Goal: Communication & Community: Participate in discussion

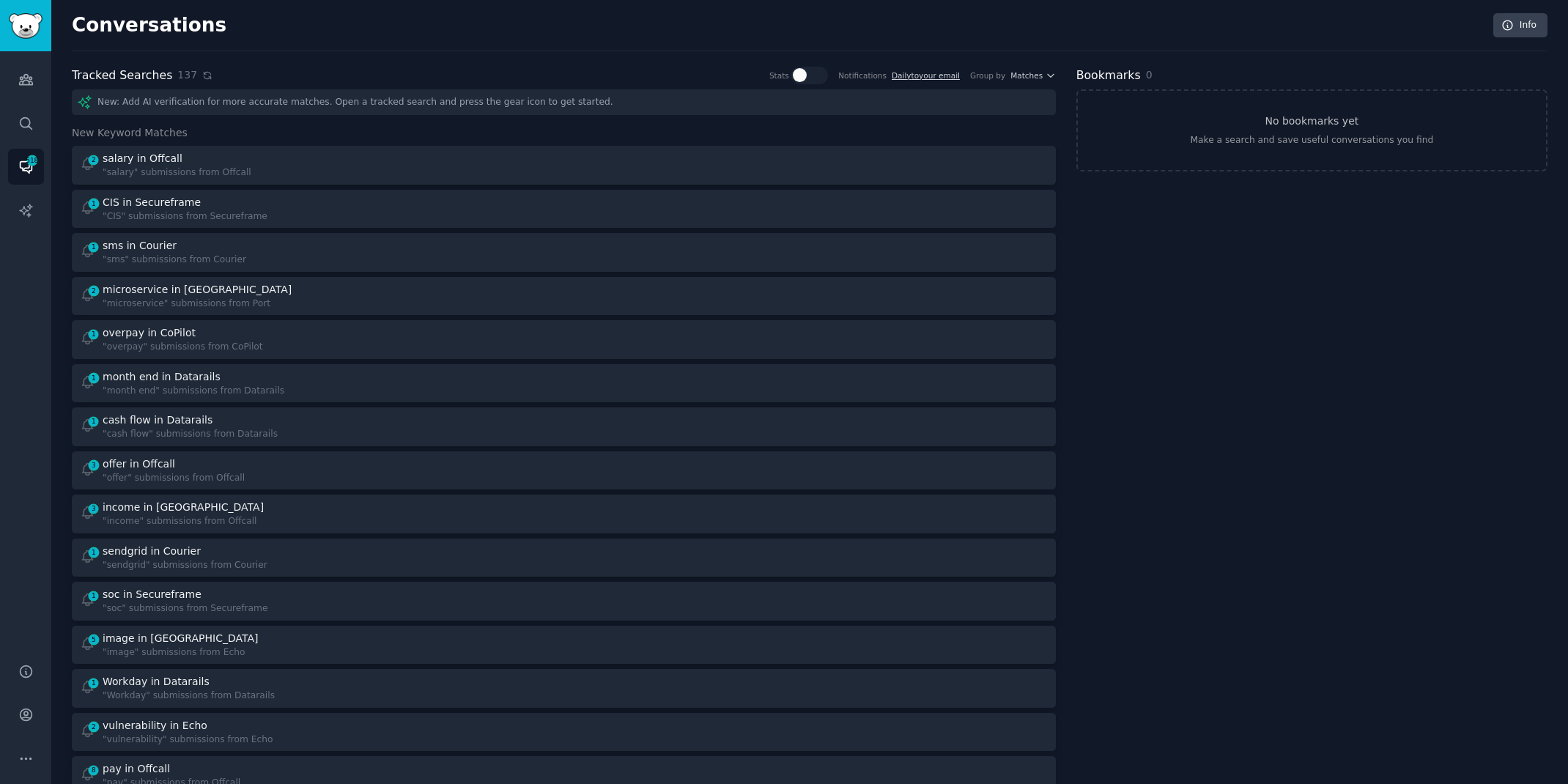
click at [202, 75] on icon at bounding box center [207, 76] width 10 height 10
click at [204, 78] on icon at bounding box center [207, 75] width 7 height 7
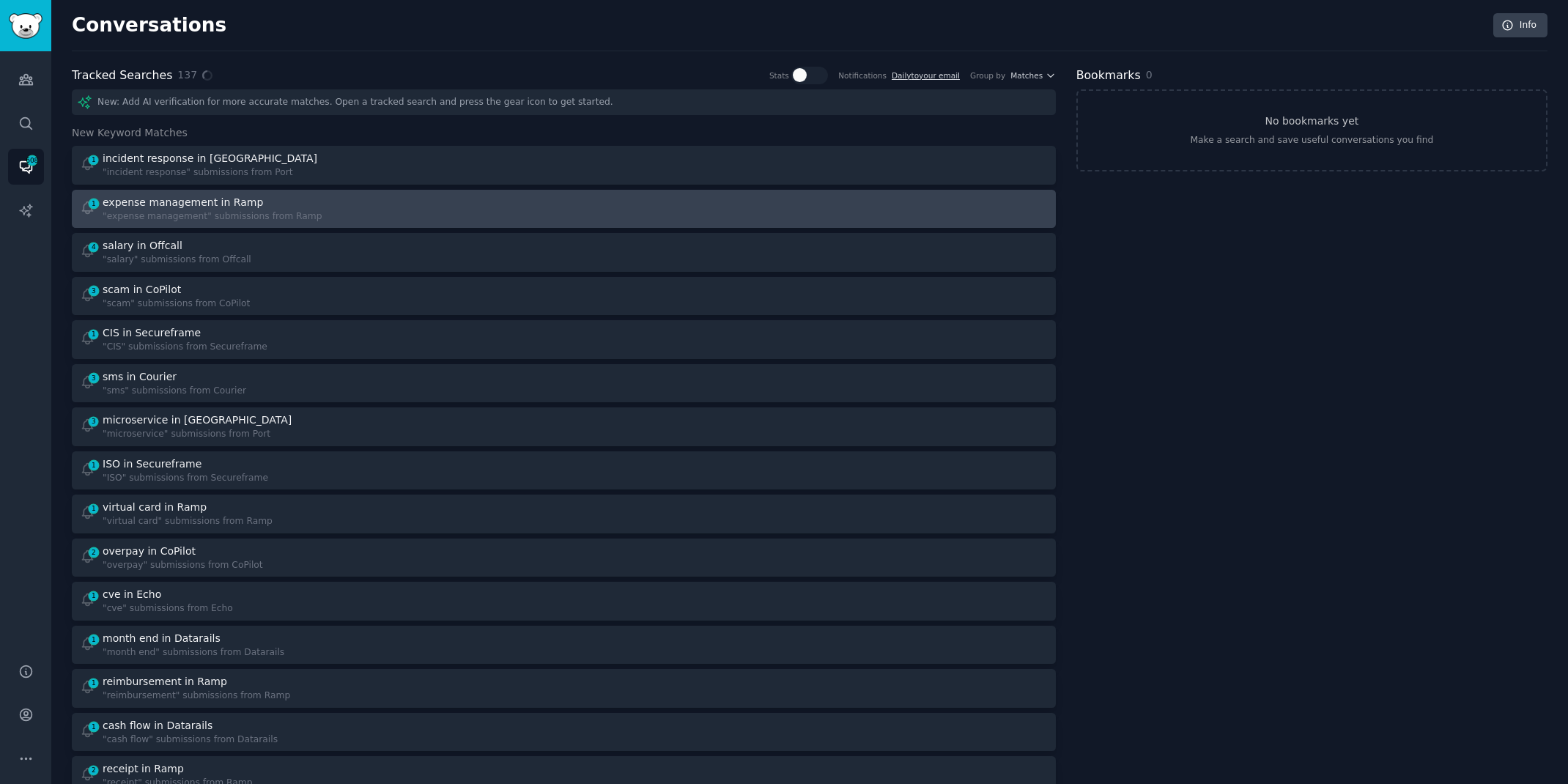
click at [266, 210] on div ""expense management" submissions from Ramp" at bounding box center [212, 216] width 220 height 13
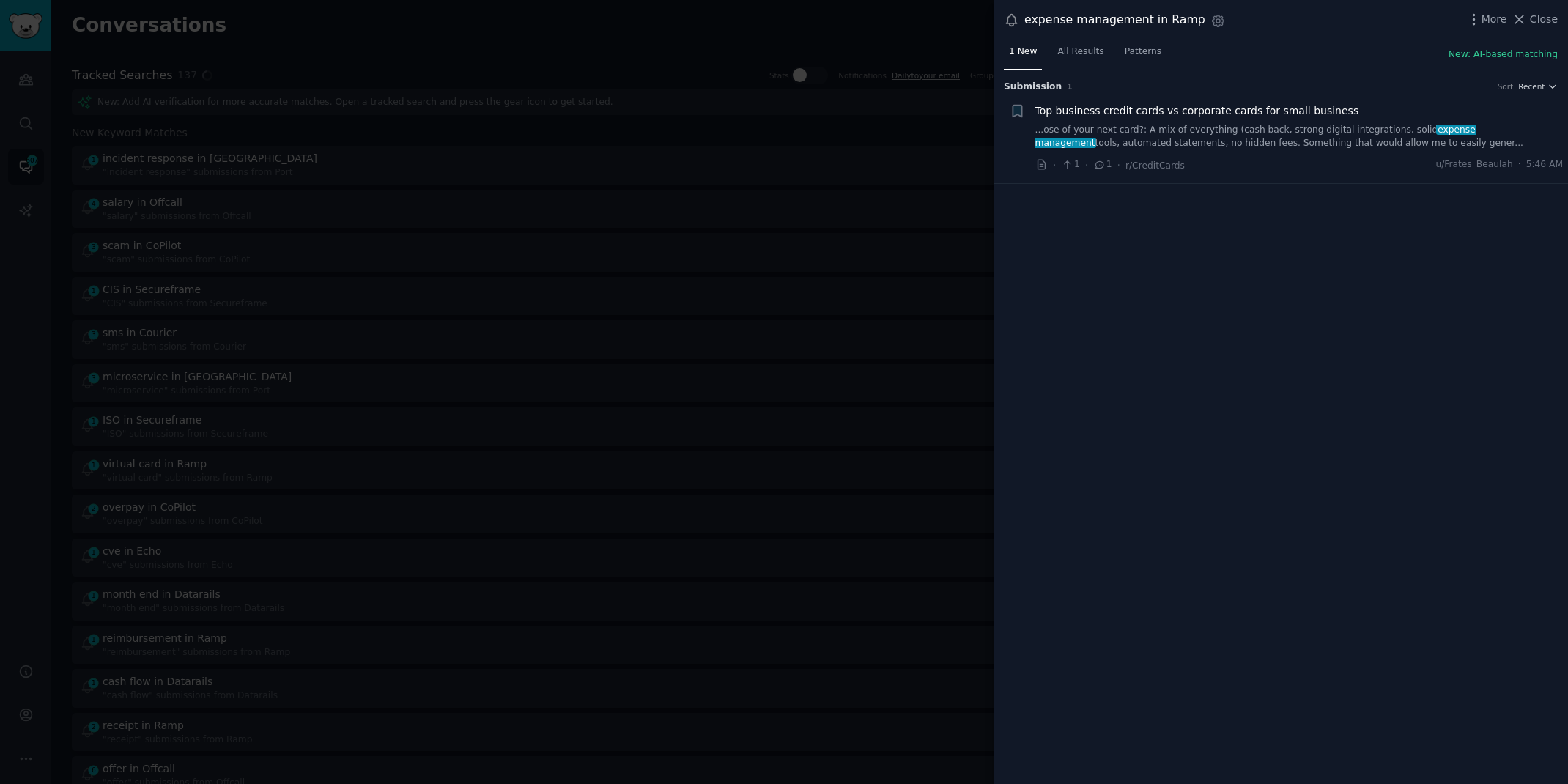
click at [1370, 136] on link "...ose of your next card?: A mix of everything (cash back, strong digital integ…" at bounding box center [1299, 136] width 528 height 26
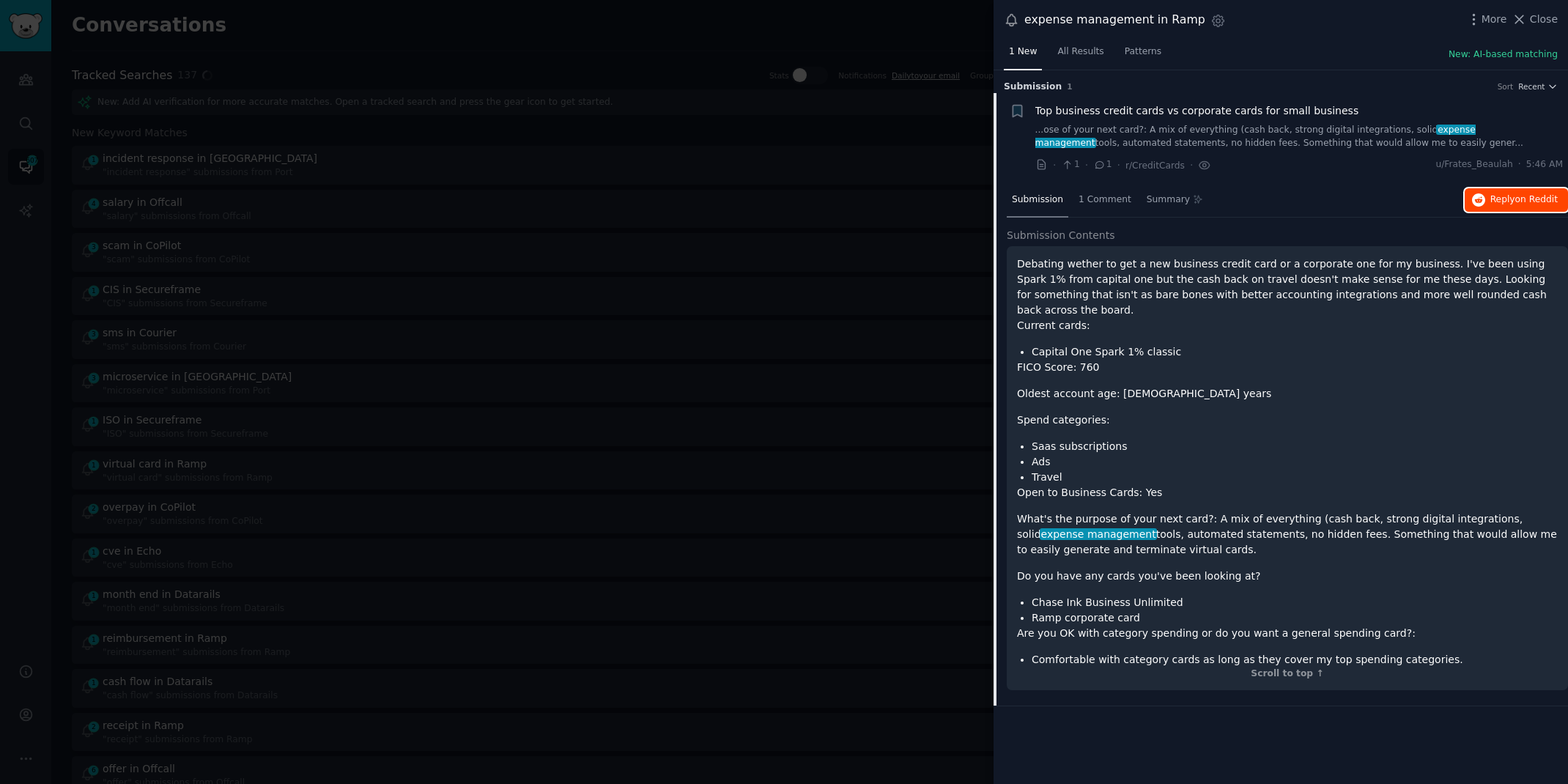
click at [1490, 199] on span "Reply on Reddit" at bounding box center [1523, 199] width 67 height 13
click at [400, 25] on div at bounding box center [784, 392] width 1568 height 784
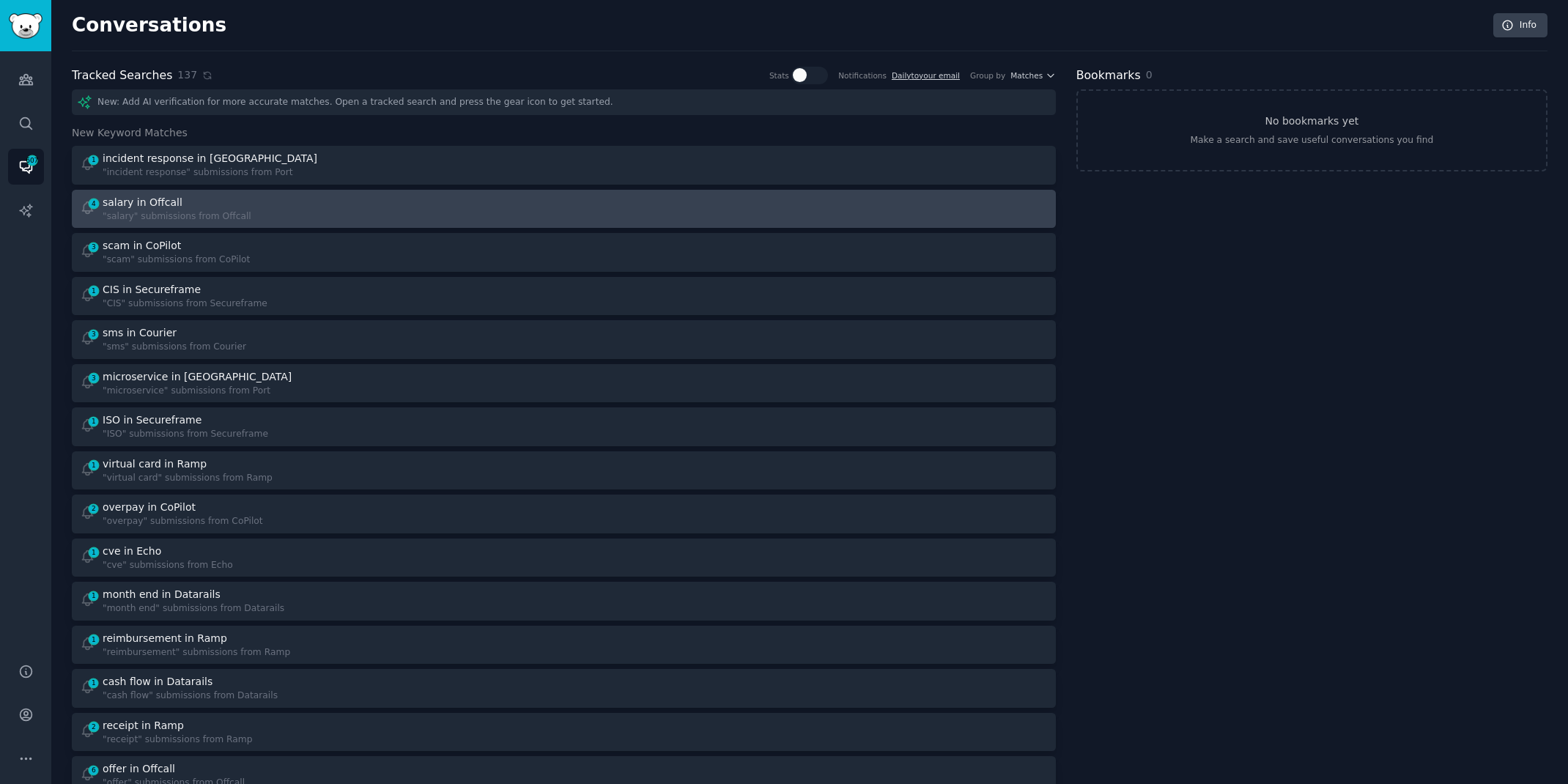
click at [350, 204] on div "4 salary in Offcall "salary" submissions from Offcall" at bounding box center [317, 210] width 474 height 29
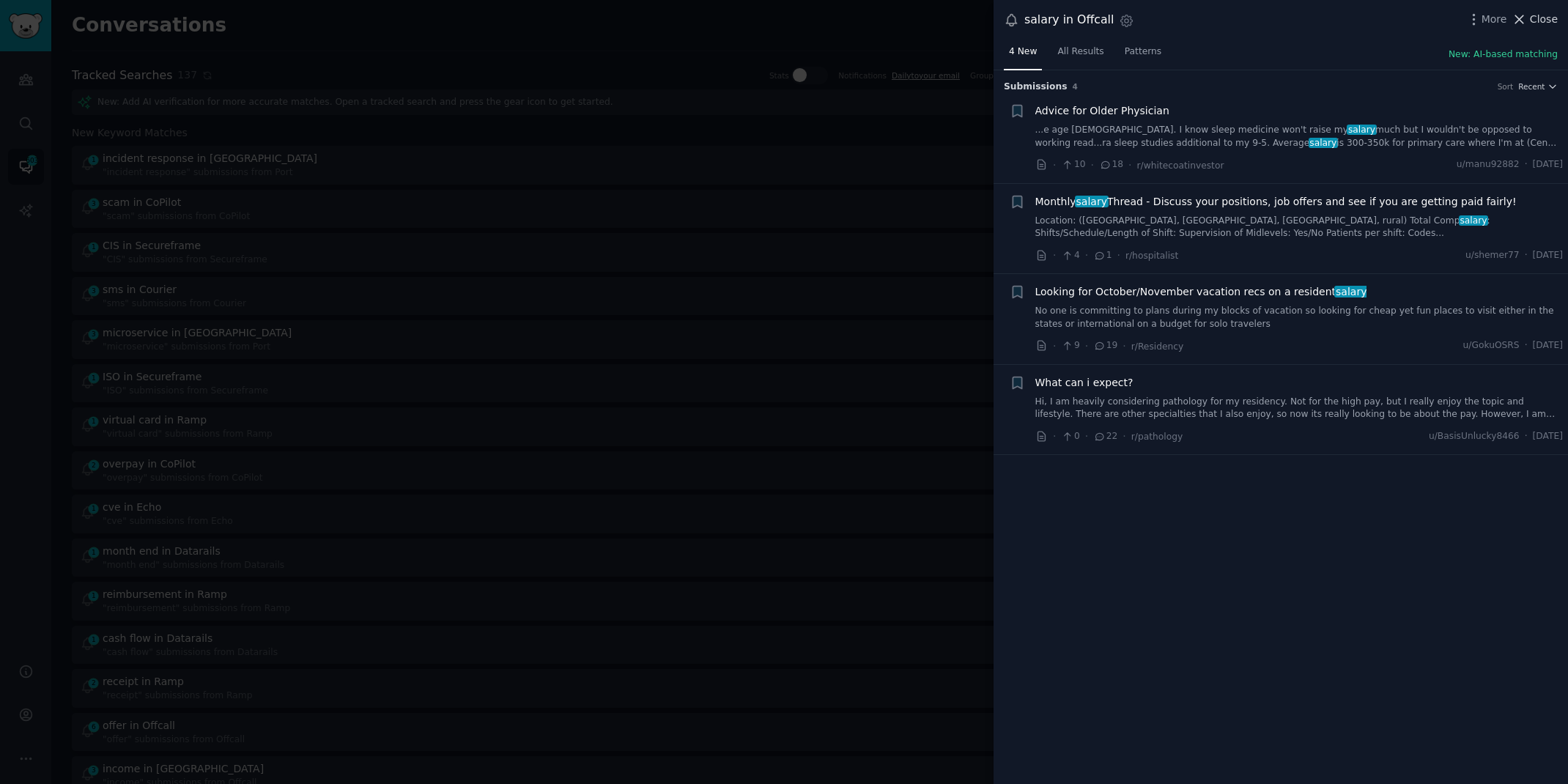
click at [1536, 20] on span "Close" at bounding box center [1543, 20] width 28 height 15
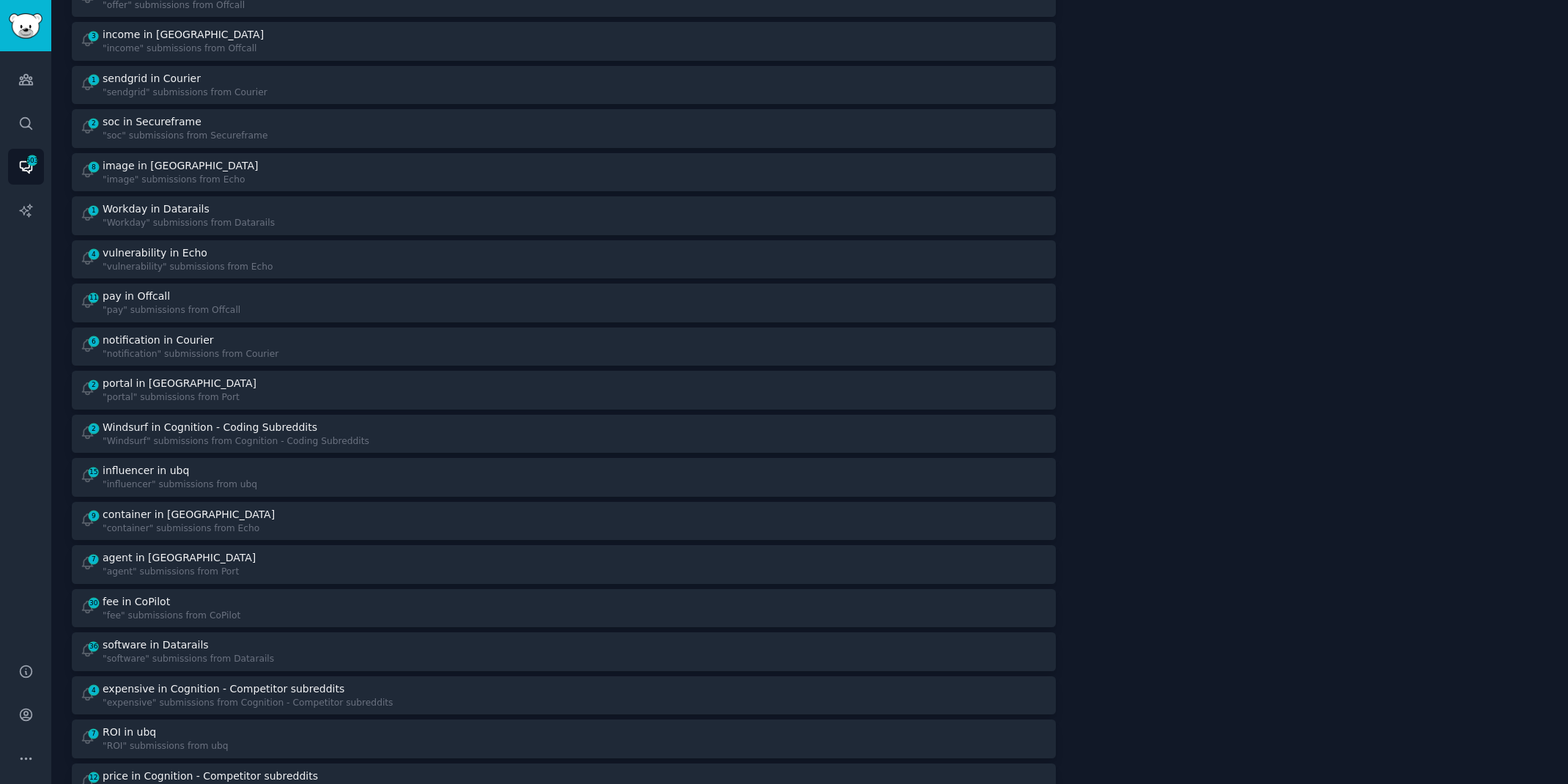
scroll to position [747, 0]
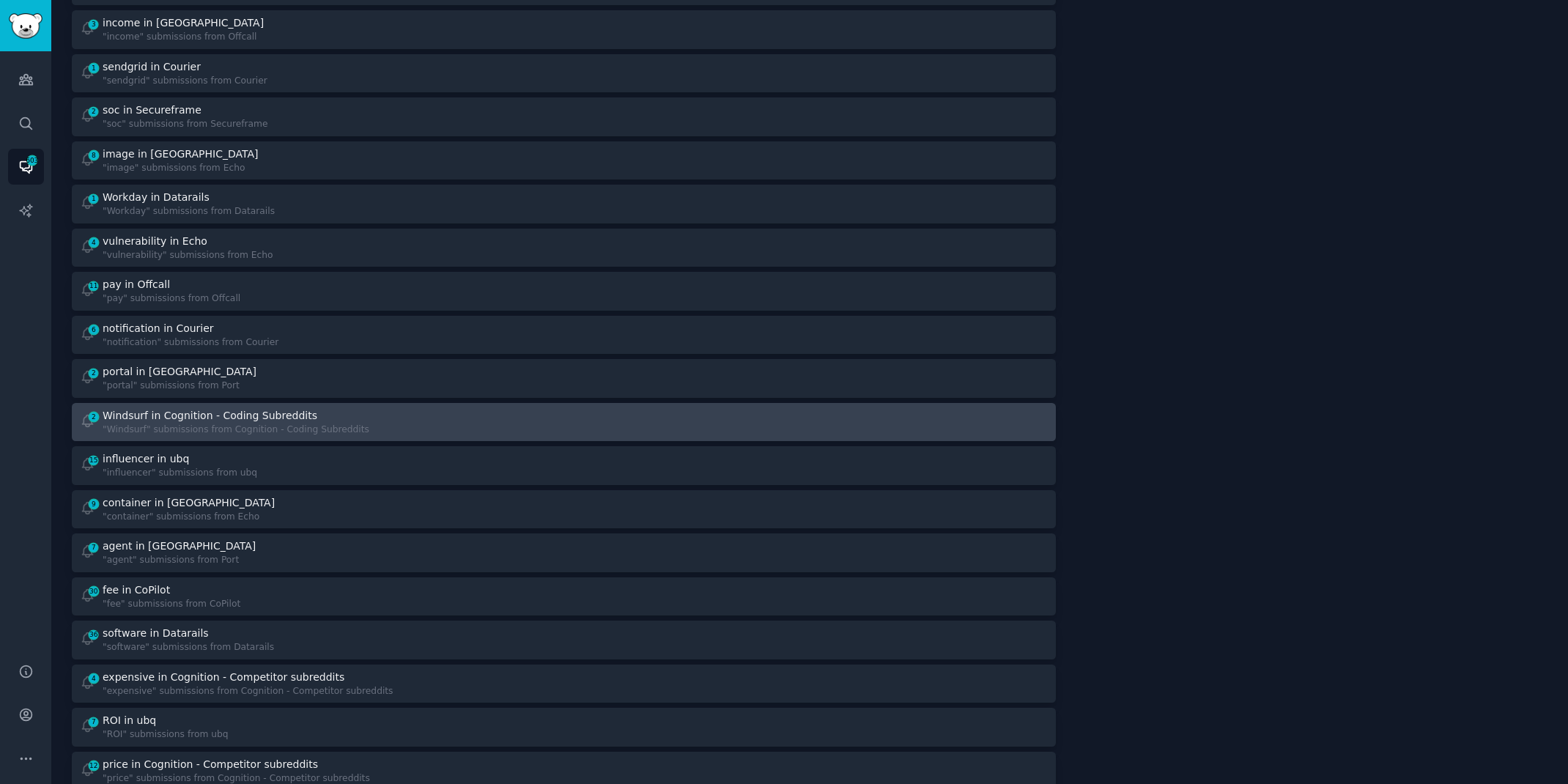
click at [551, 421] on div "2 Windsurf in Cognition - Coding Subreddits "Windsurf" submissions from Cogniti…" at bounding box center [317, 423] width 474 height 29
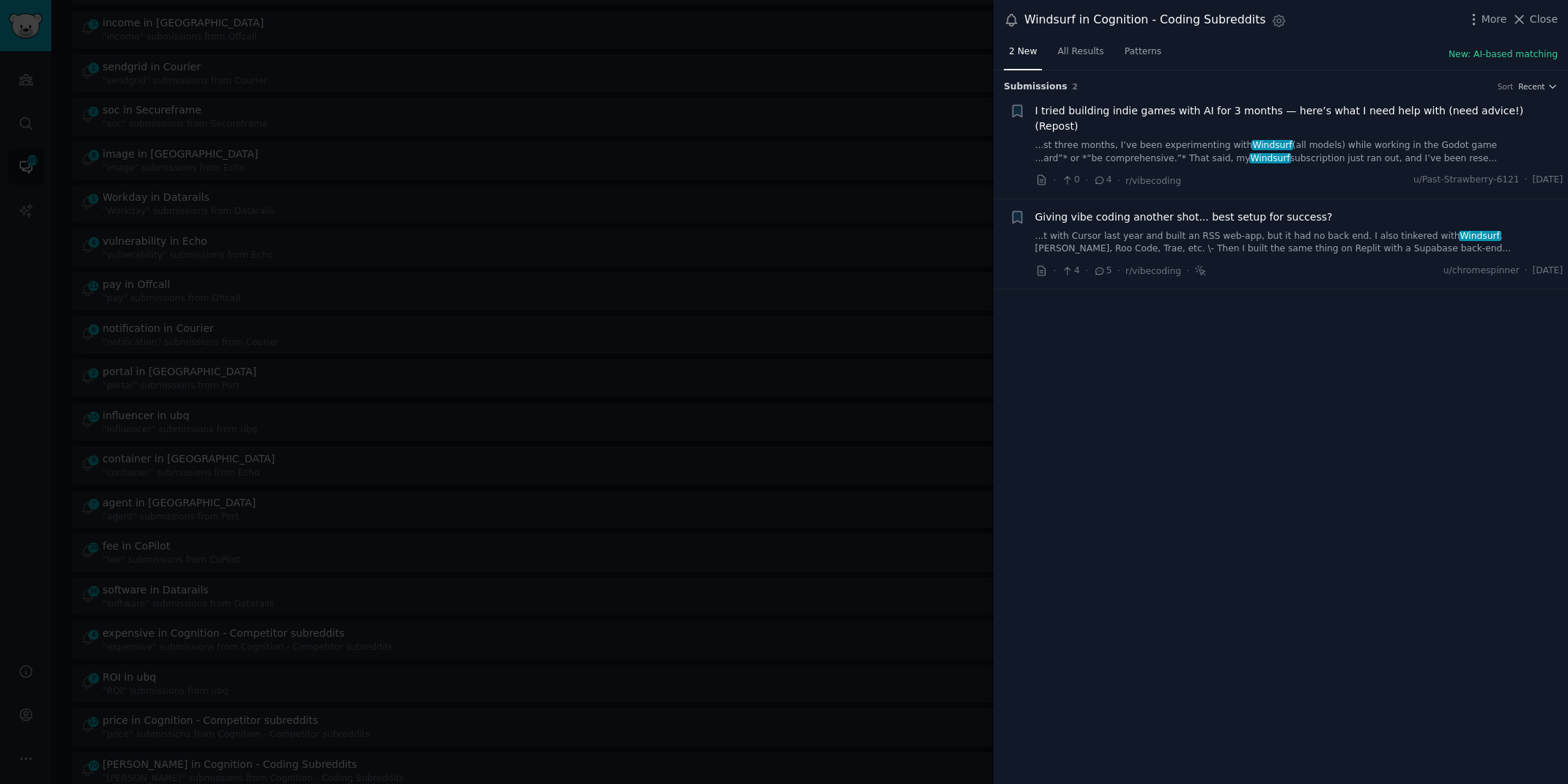
click at [1364, 139] on link "...st three months, I’ve been experimenting with Windsurf (all models) while wo…" at bounding box center [1299, 152] width 528 height 26
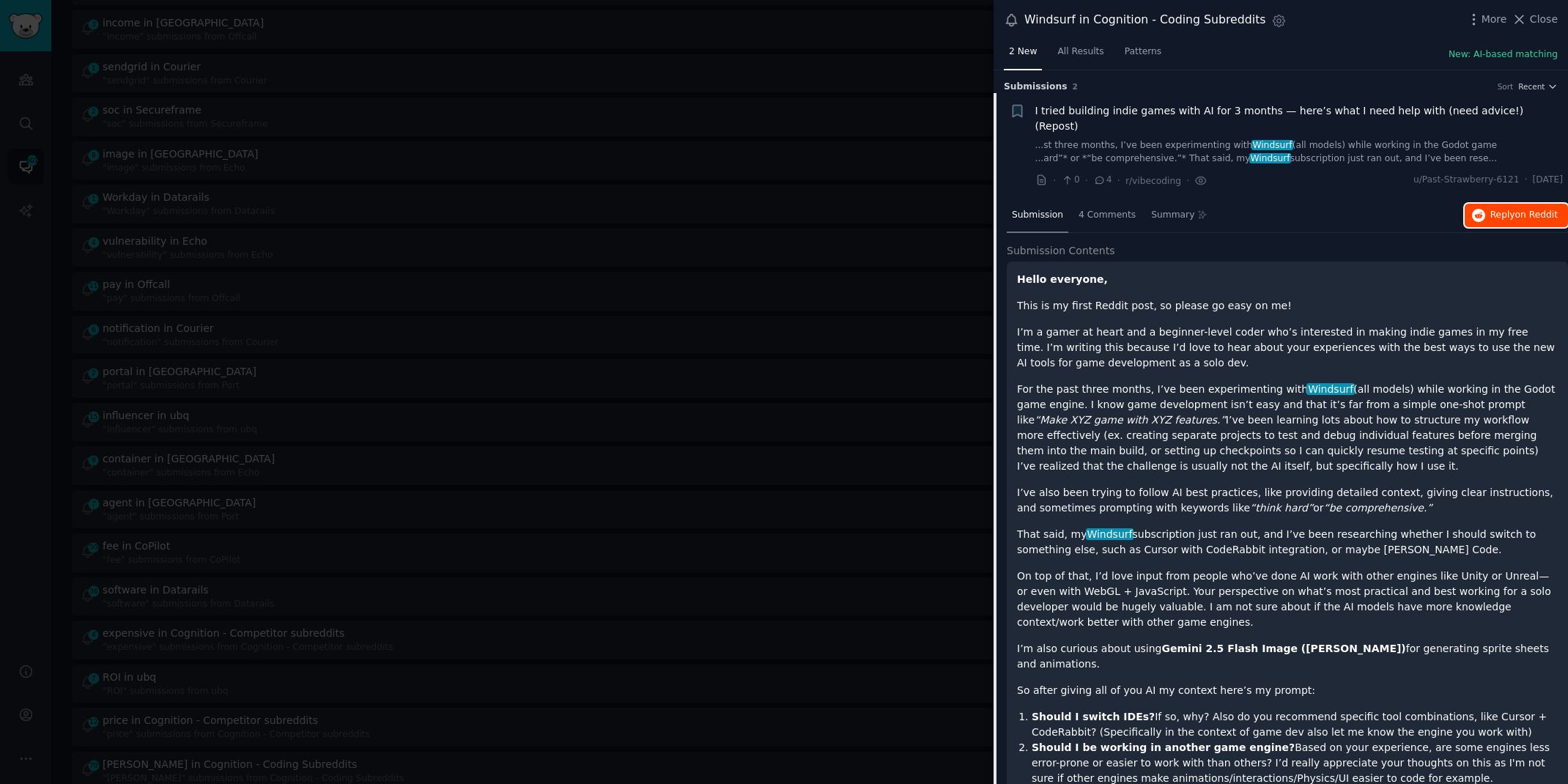
click at [1502, 209] on span "Reply on Reddit" at bounding box center [1523, 215] width 67 height 13
click at [398, 28] on div at bounding box center [784, 392] width 1568 height 784
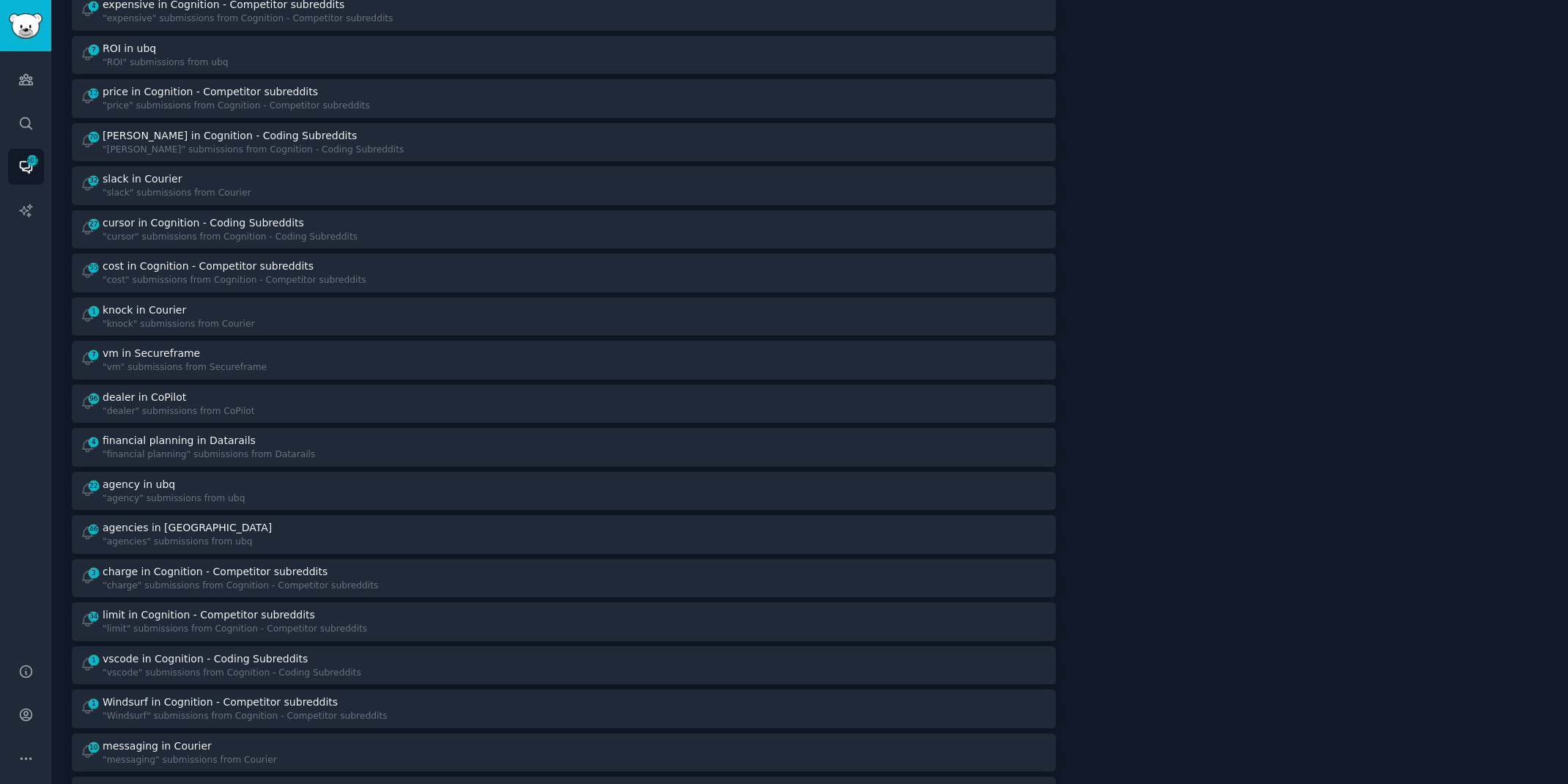
scroll to position [1463, 0]
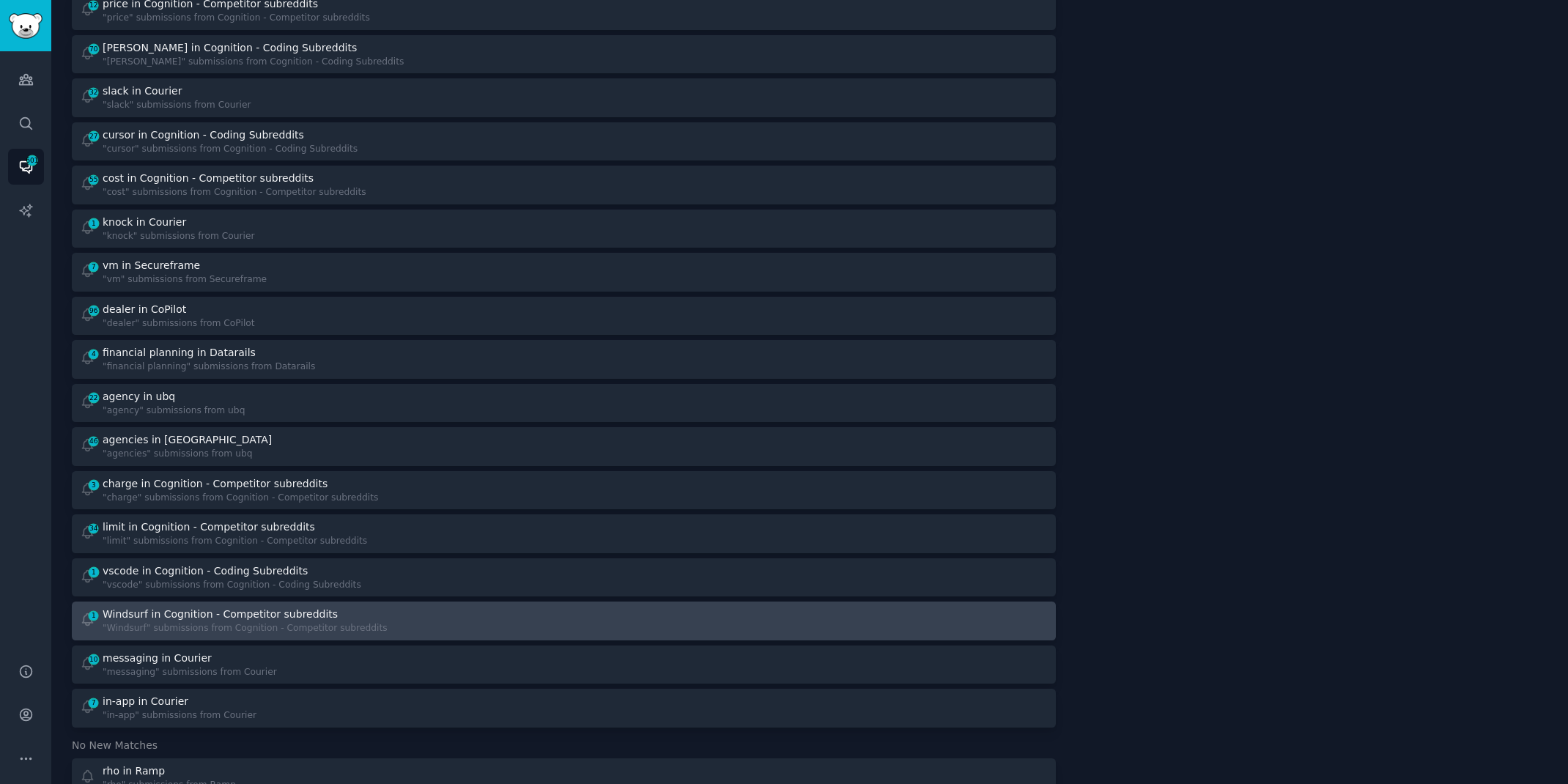
click at [309, 607] on div "Windsurf in Cognition - Competitor subreddits" at bounding box center [220, 614] width 235 height 15
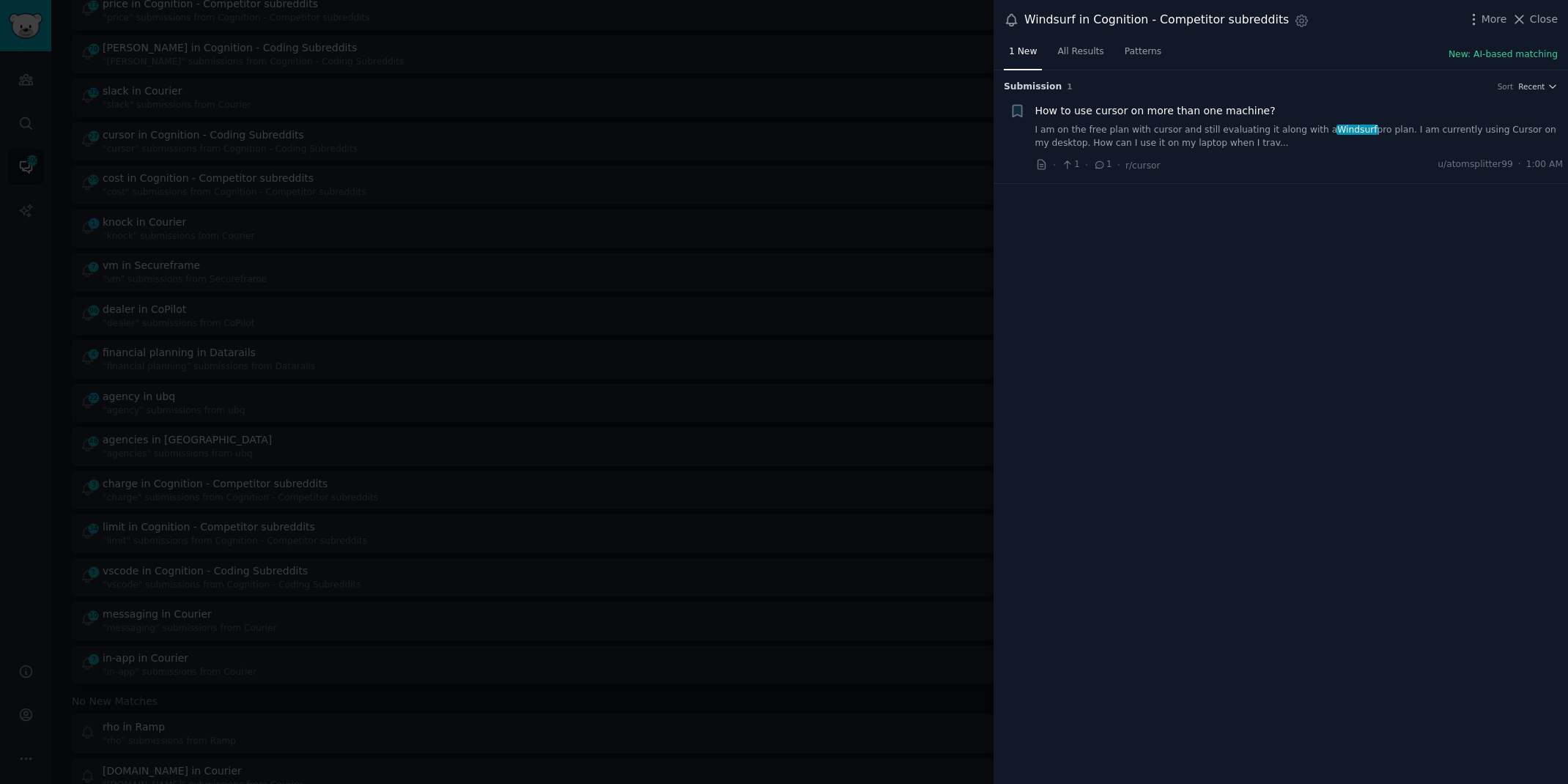
click at [1385, 132] on link "I am on the free plan with cursor and still evaluating it along with a Windsurf…" at bounding box center [1299, 136] width 528 height 26
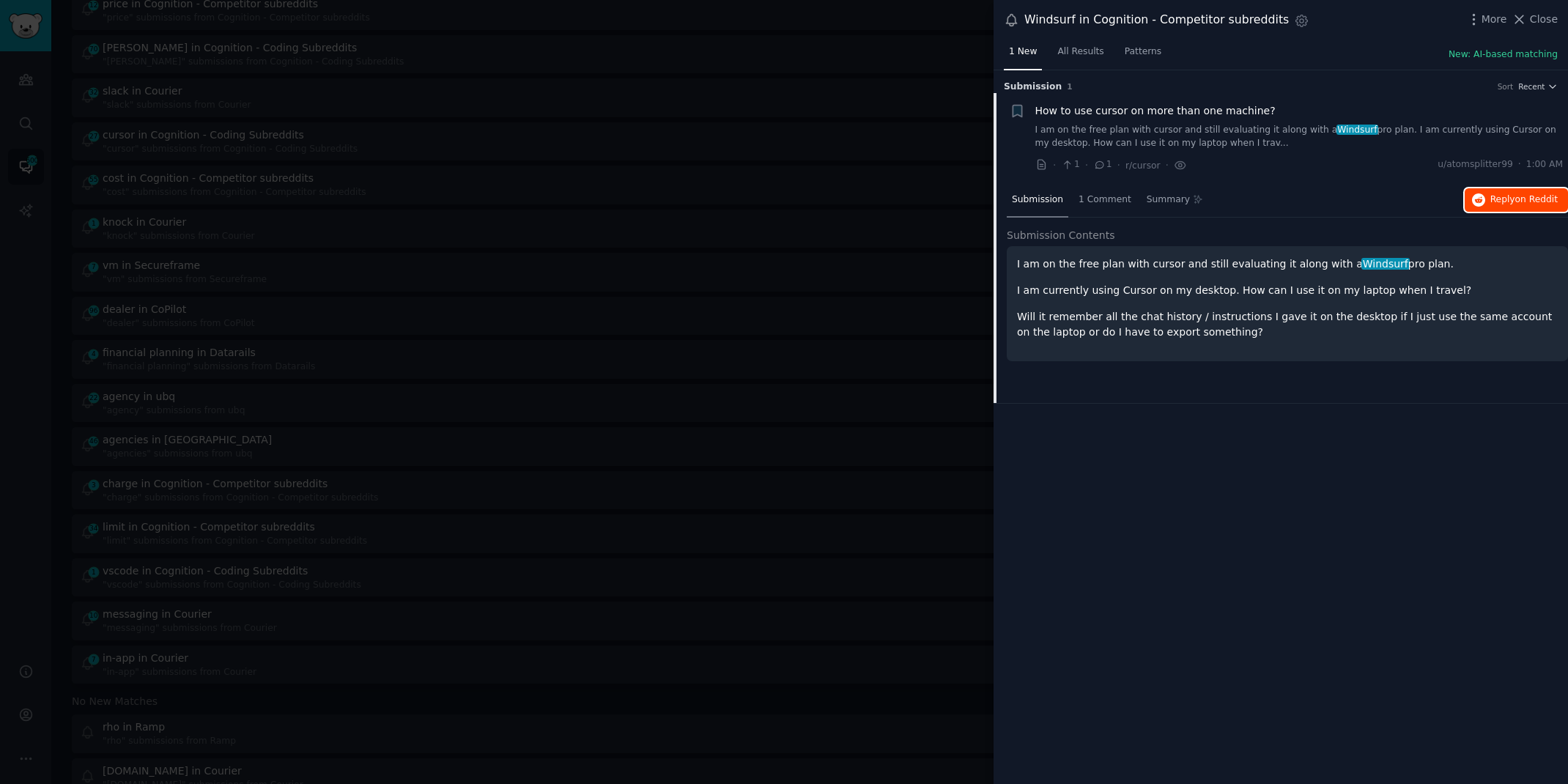
click at [1516, 199] on span "on Reddit" at bounding box center [1536, 199] width 43 height 10
click at [29, 374] on div at bounding box center [784, 392] width 1568 height 784
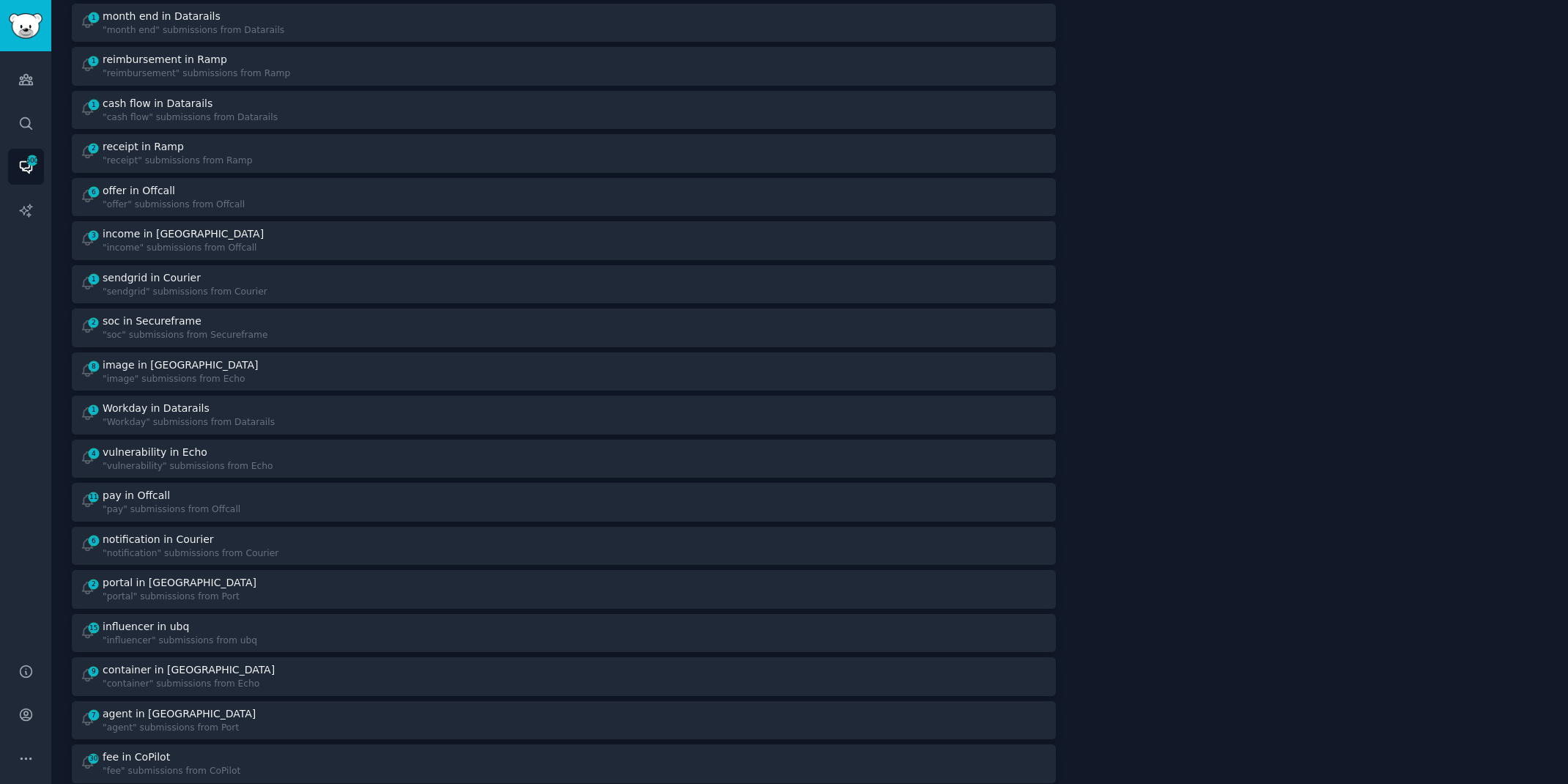
scroll to position [519, 0]
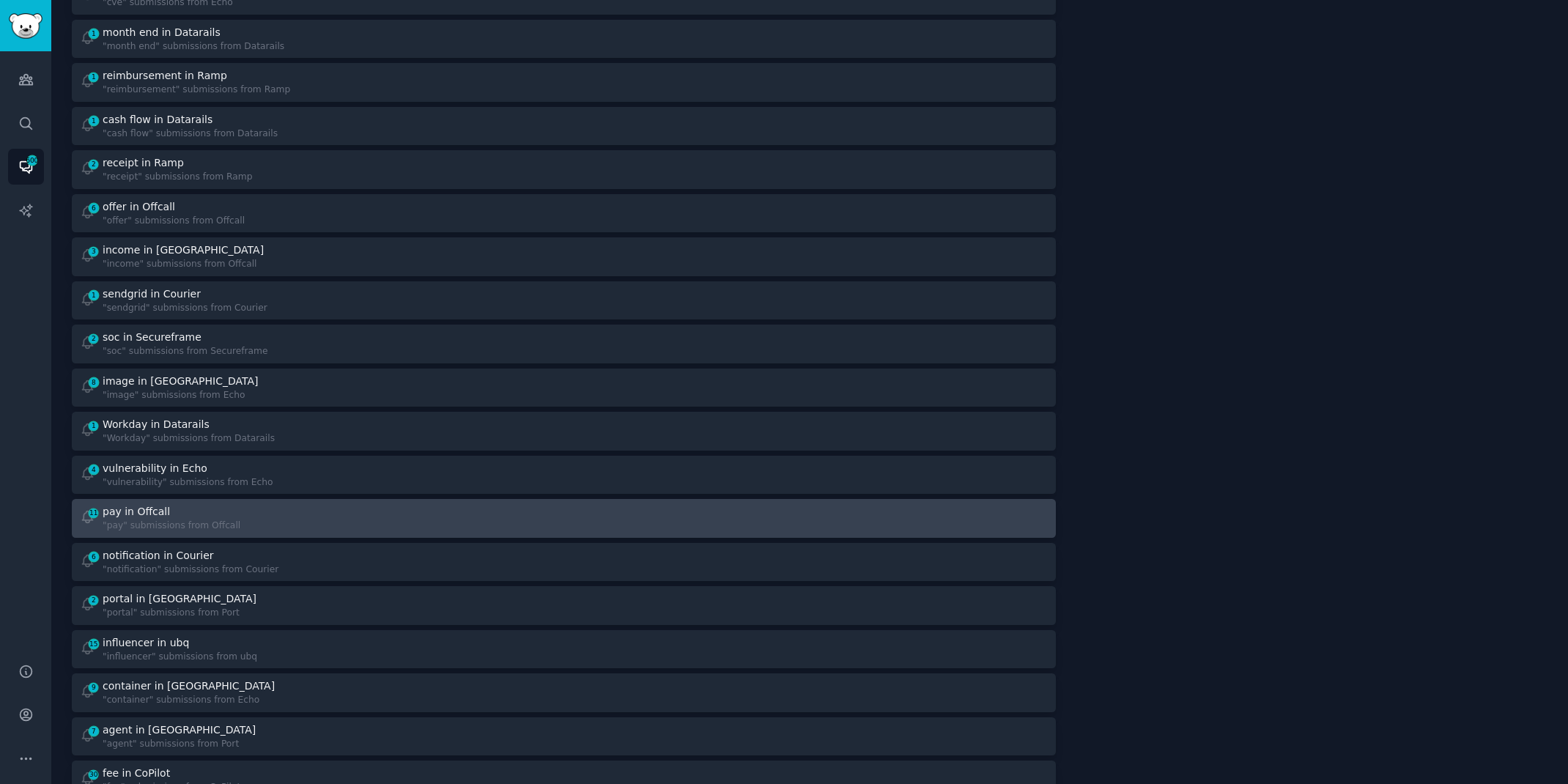
click at [129, 510] on div "pay in Offcall" at bounding box center [135, 512] width 67 height 15
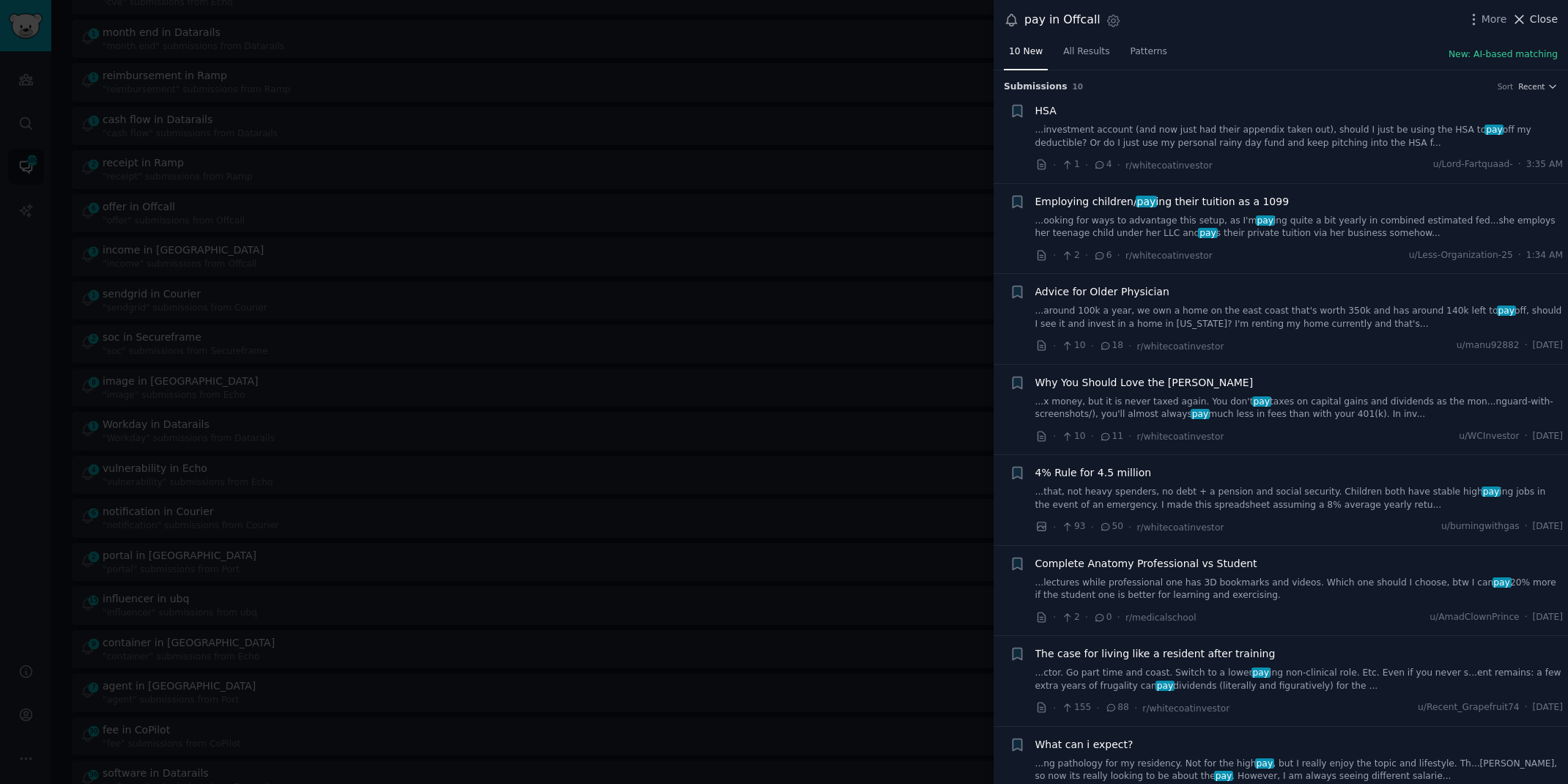
click at [1530, 14] on button "Close" at bounding box center [1534, 20] width 46 height 15
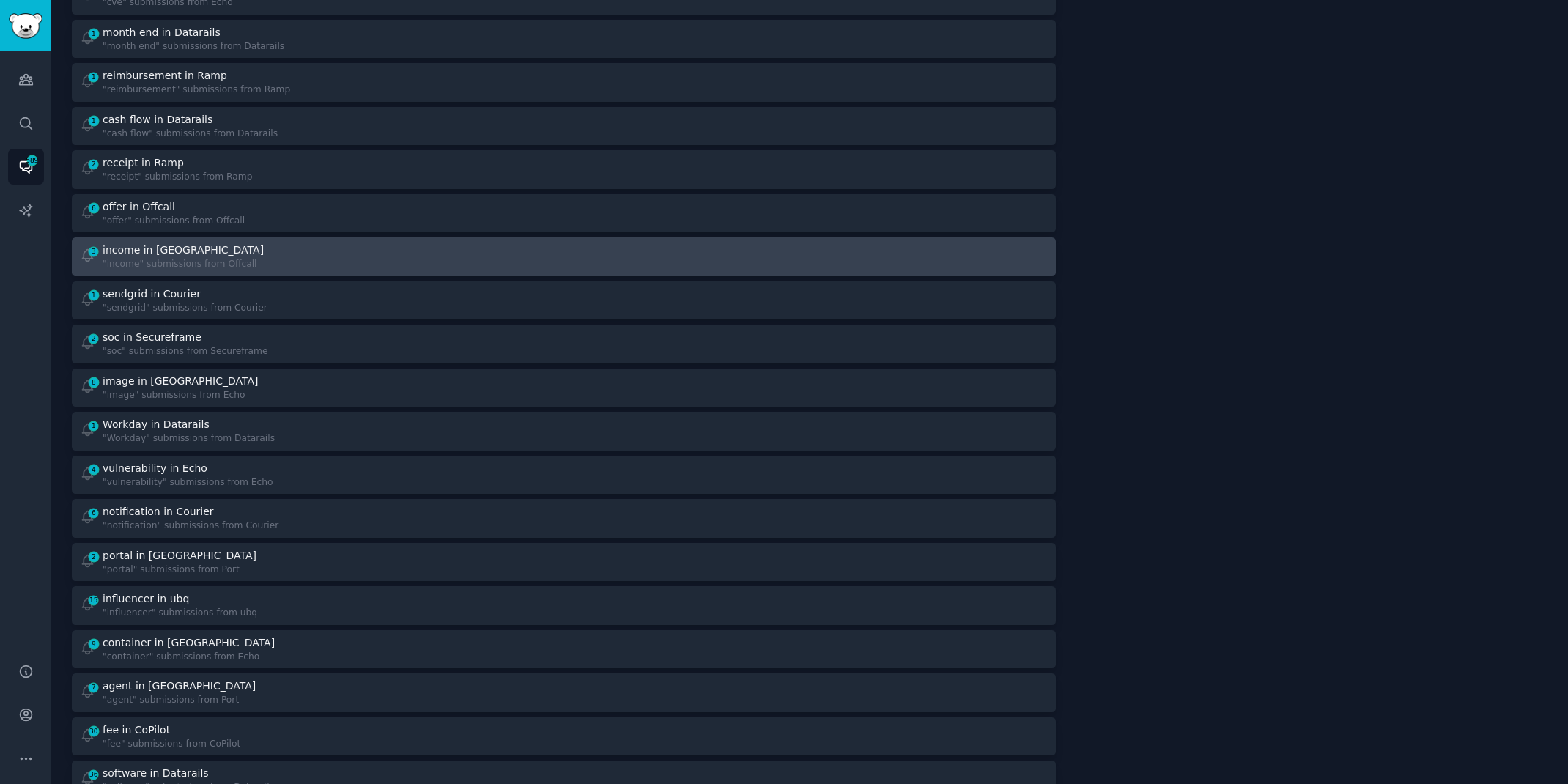
click at [617, 256] on div at bounding box center [810, 257] width 474 height 29
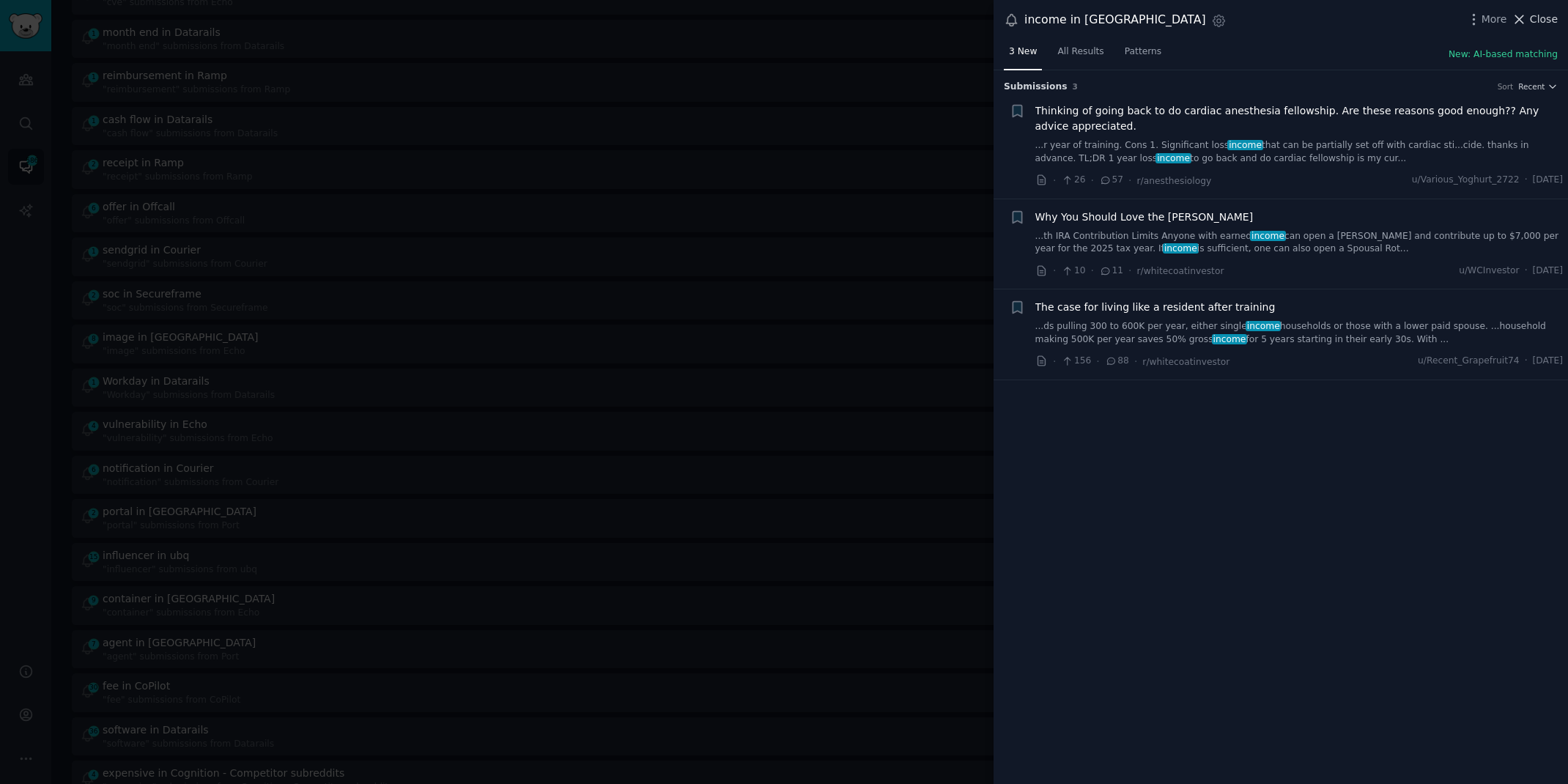
click at [1528, 24] on button "Close" at bounding box center [1534, 20] width 46 height 15
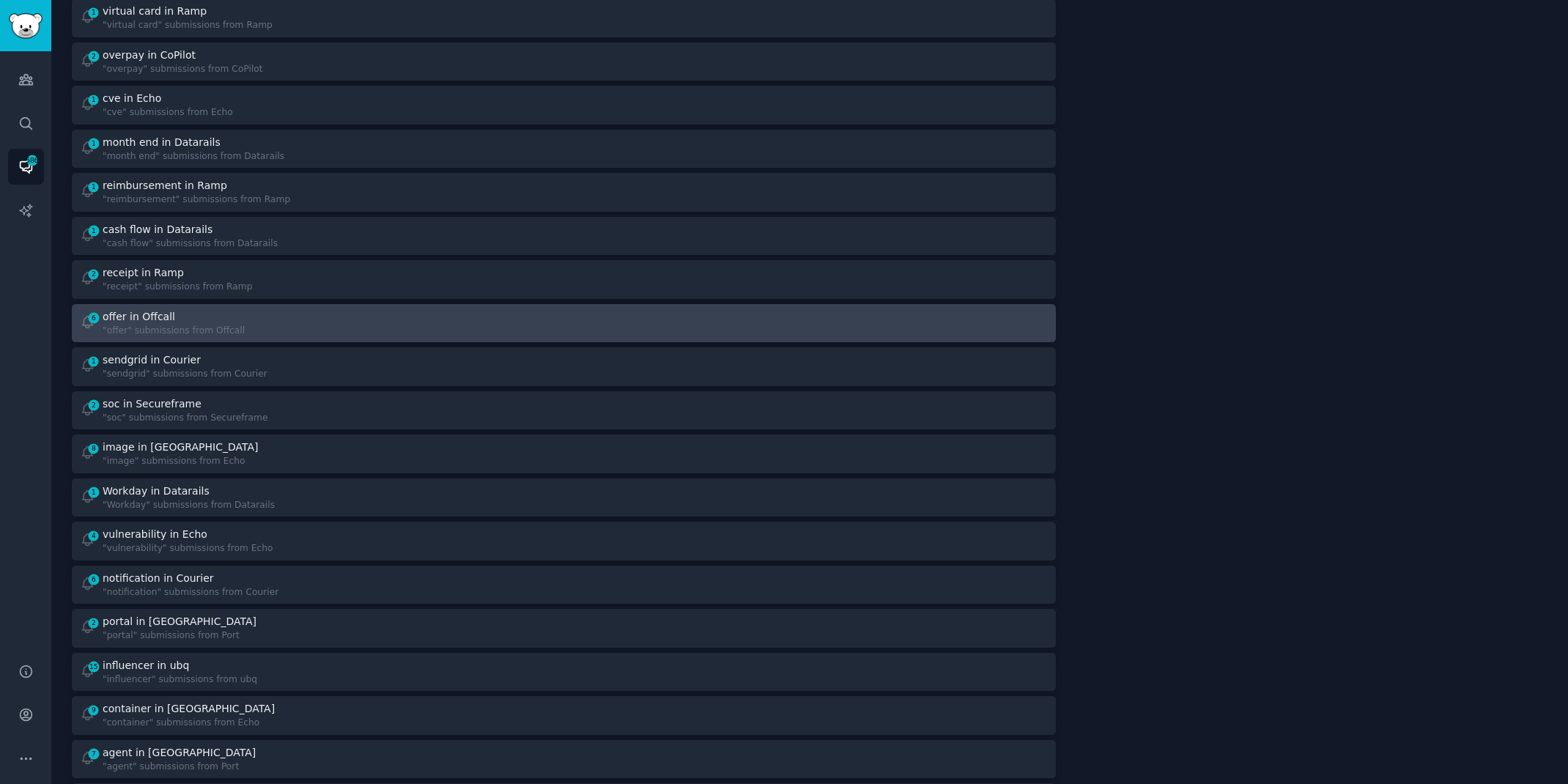
scroll to position [400, 0]
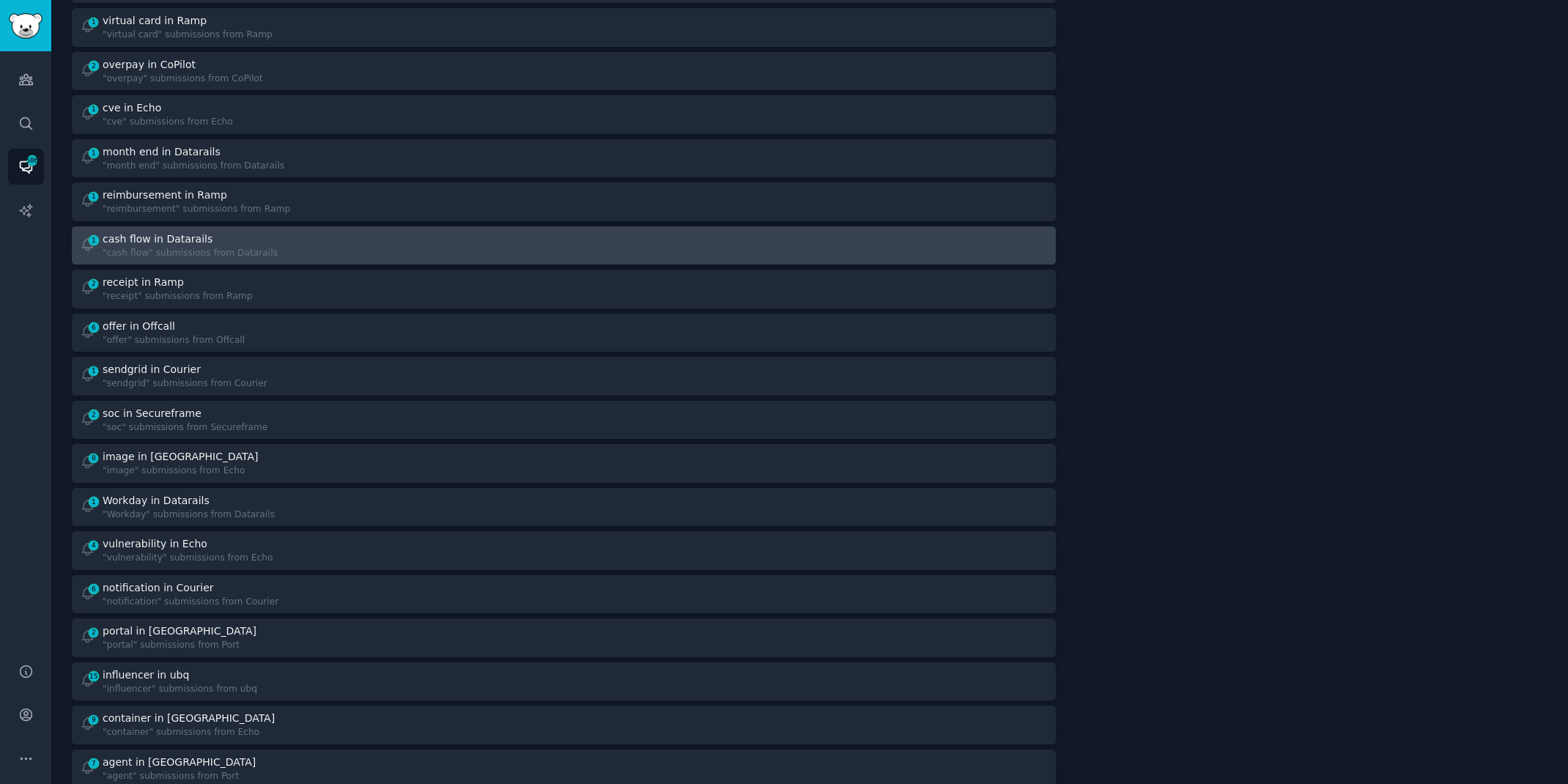
click at [193, 243] on div "cash flow in Datarails" at bounding box center [157, 239] width 110 height 15
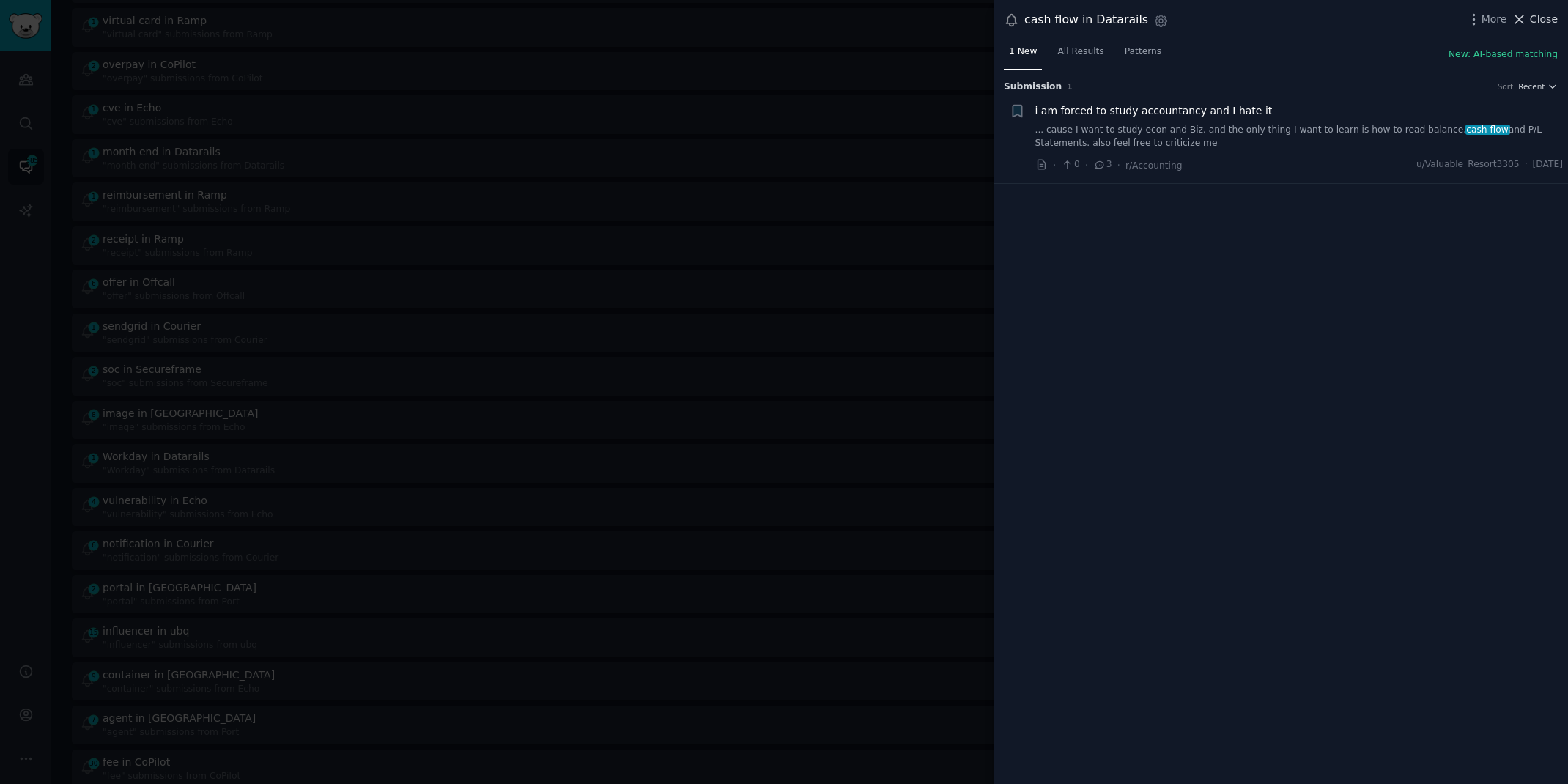
click at [1541, 15] on span "Close" at bounding box center [1543, 20] width 28 height 15
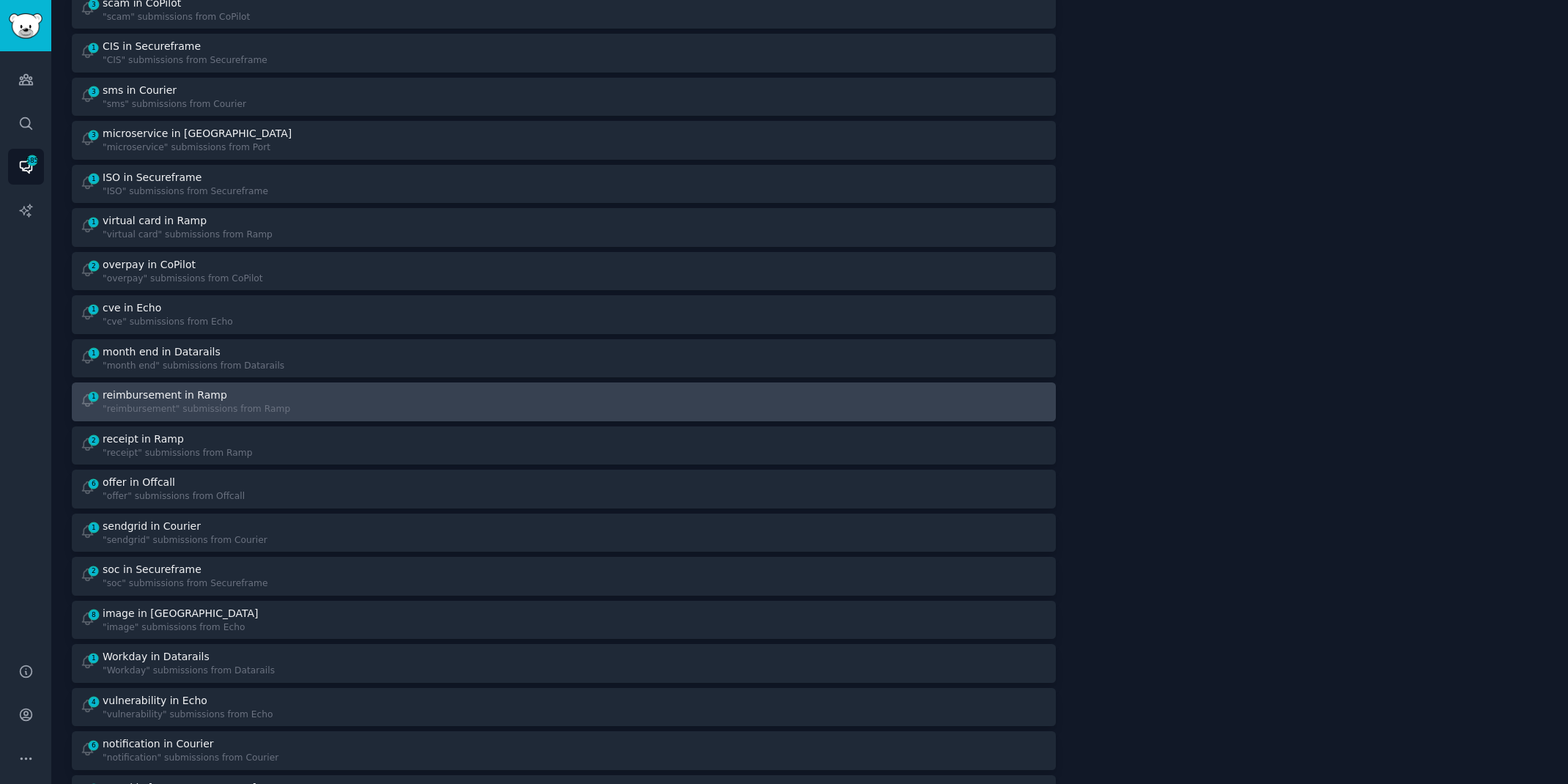
scroll to position [2, 0]
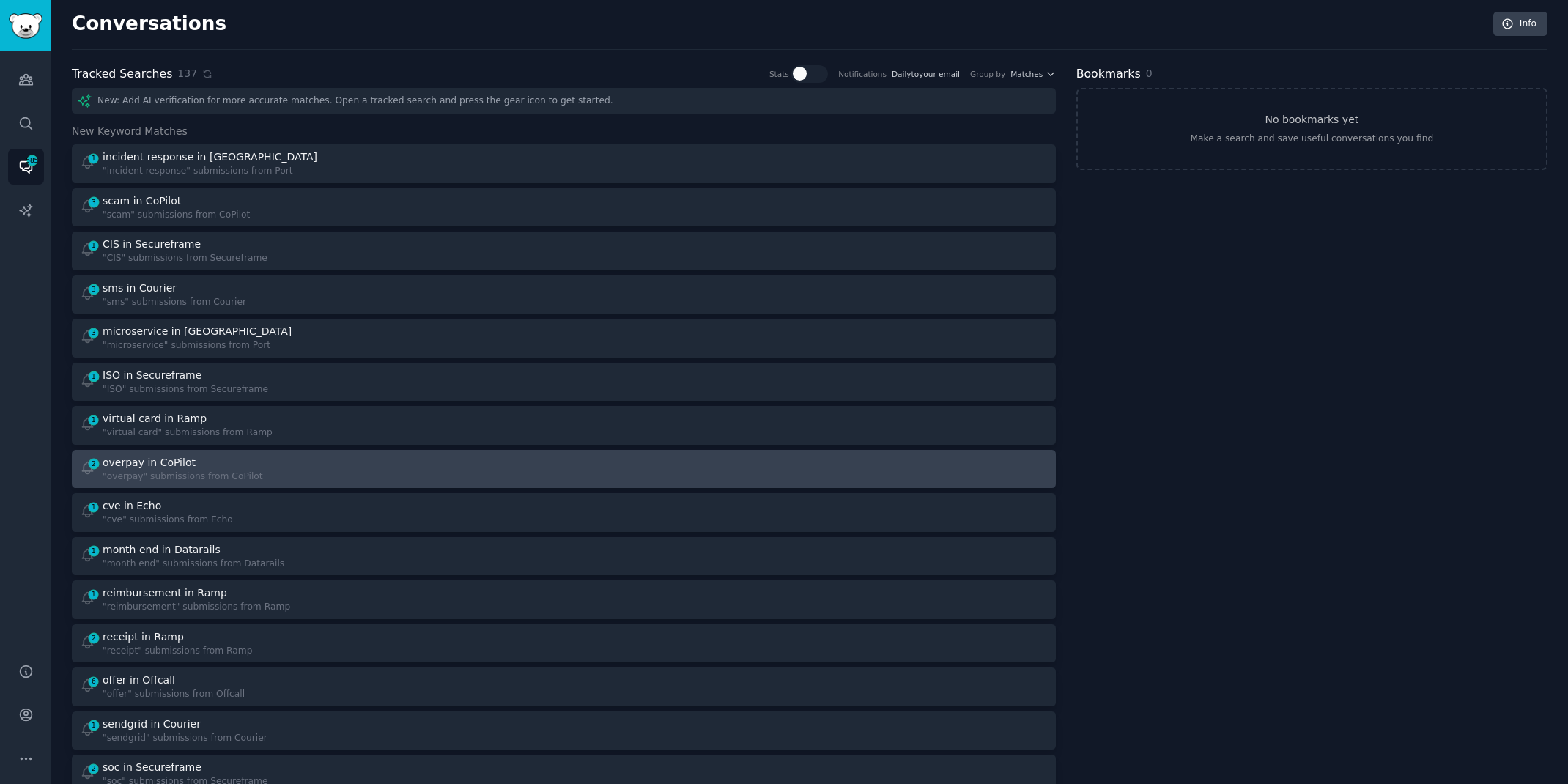
click at [313, 469] on div "2 overpay in CoPilot "overpay" submissions from CoPilot" at bounding box center [317, 470] width 474 height 29
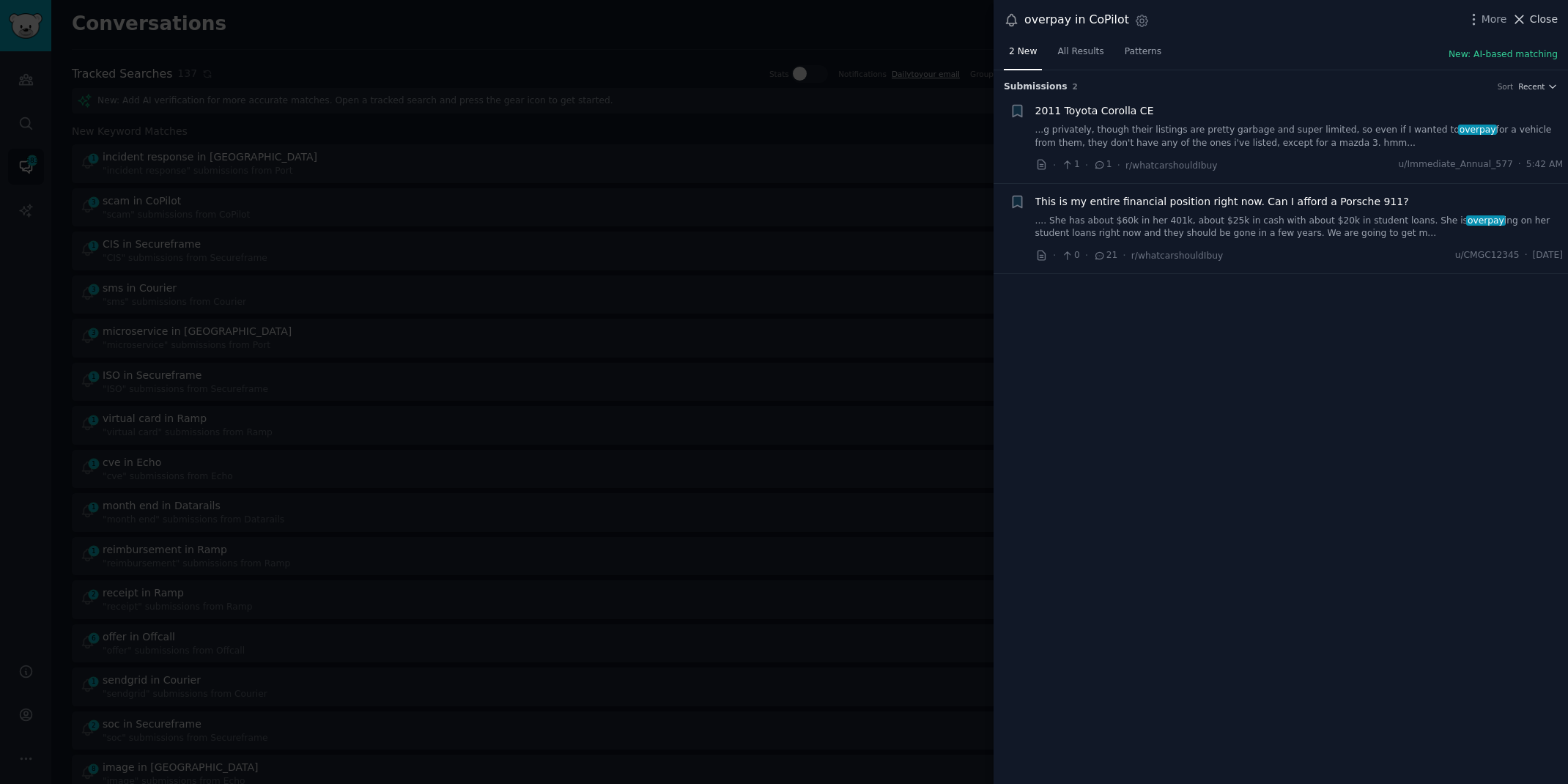
click at [1532, 22] on span "Close" at bounding box center [1543, 20] width 28 height 15
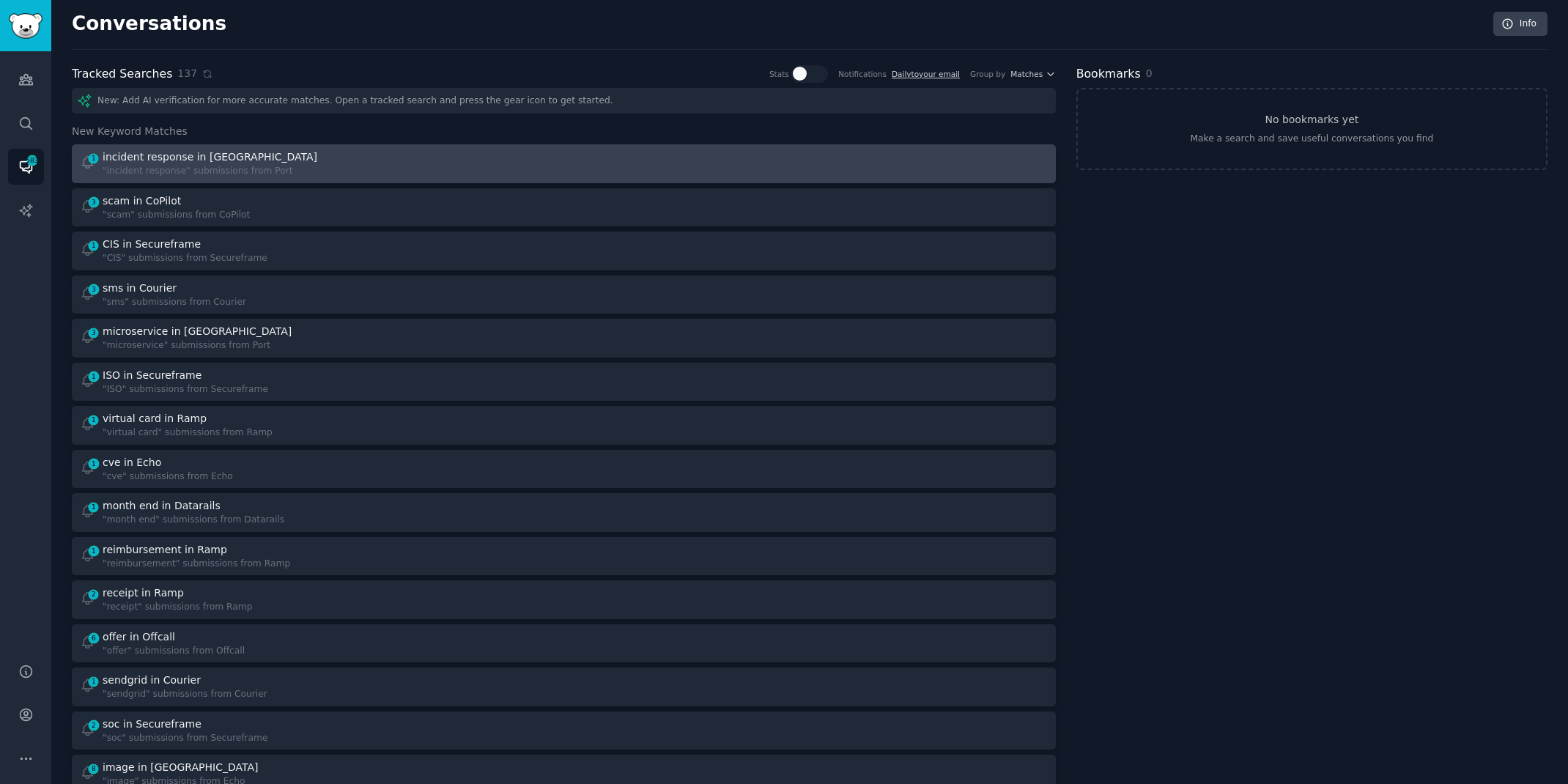
click at [526, 173] on div "1 incident response in Port "incident response" submissions from Port" at bounding box center [317, 164] width 474 height 29
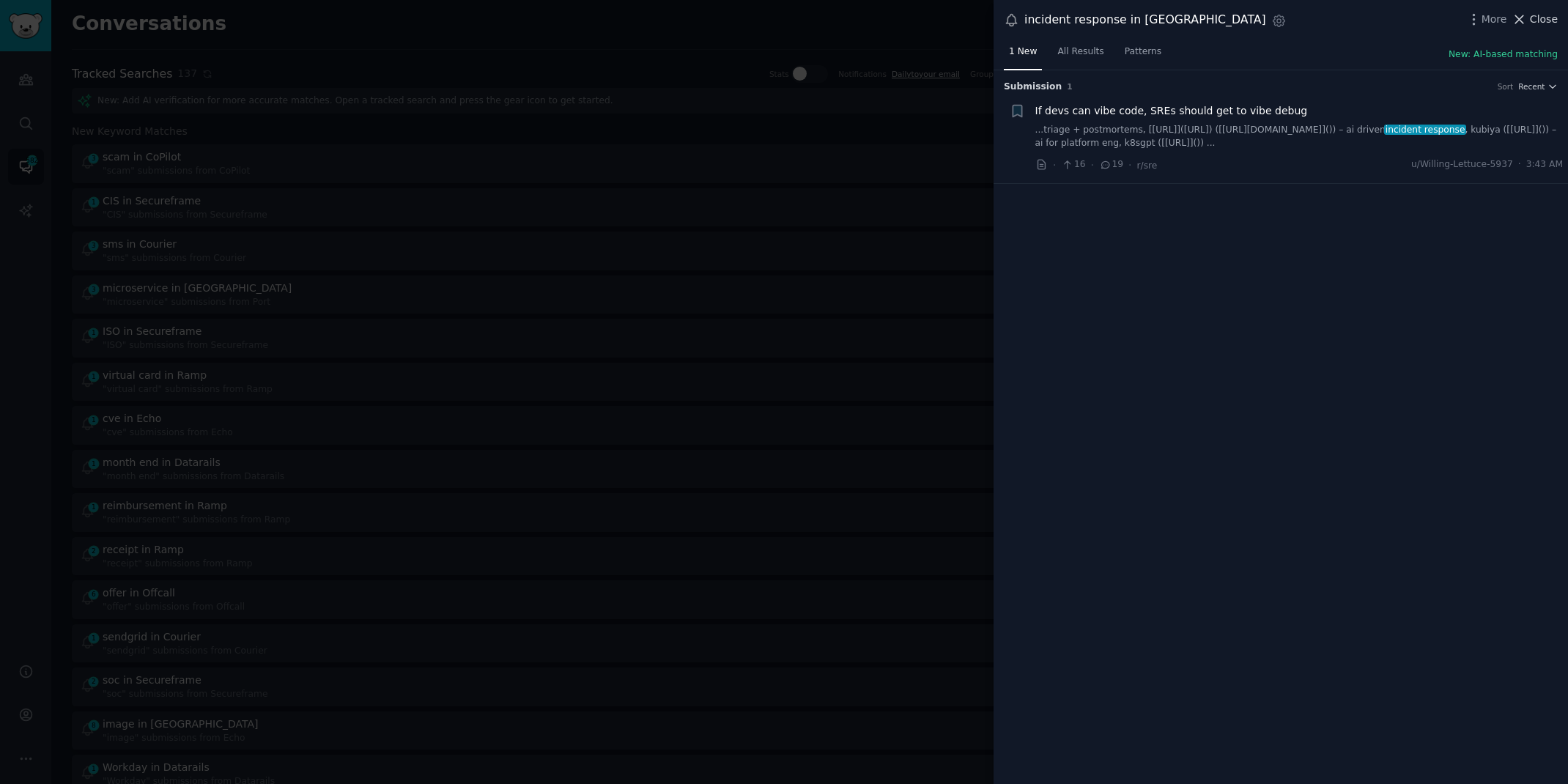
click at [1536, 16] on span "Close" at bounding box center [1543, 20] width 28 height 15
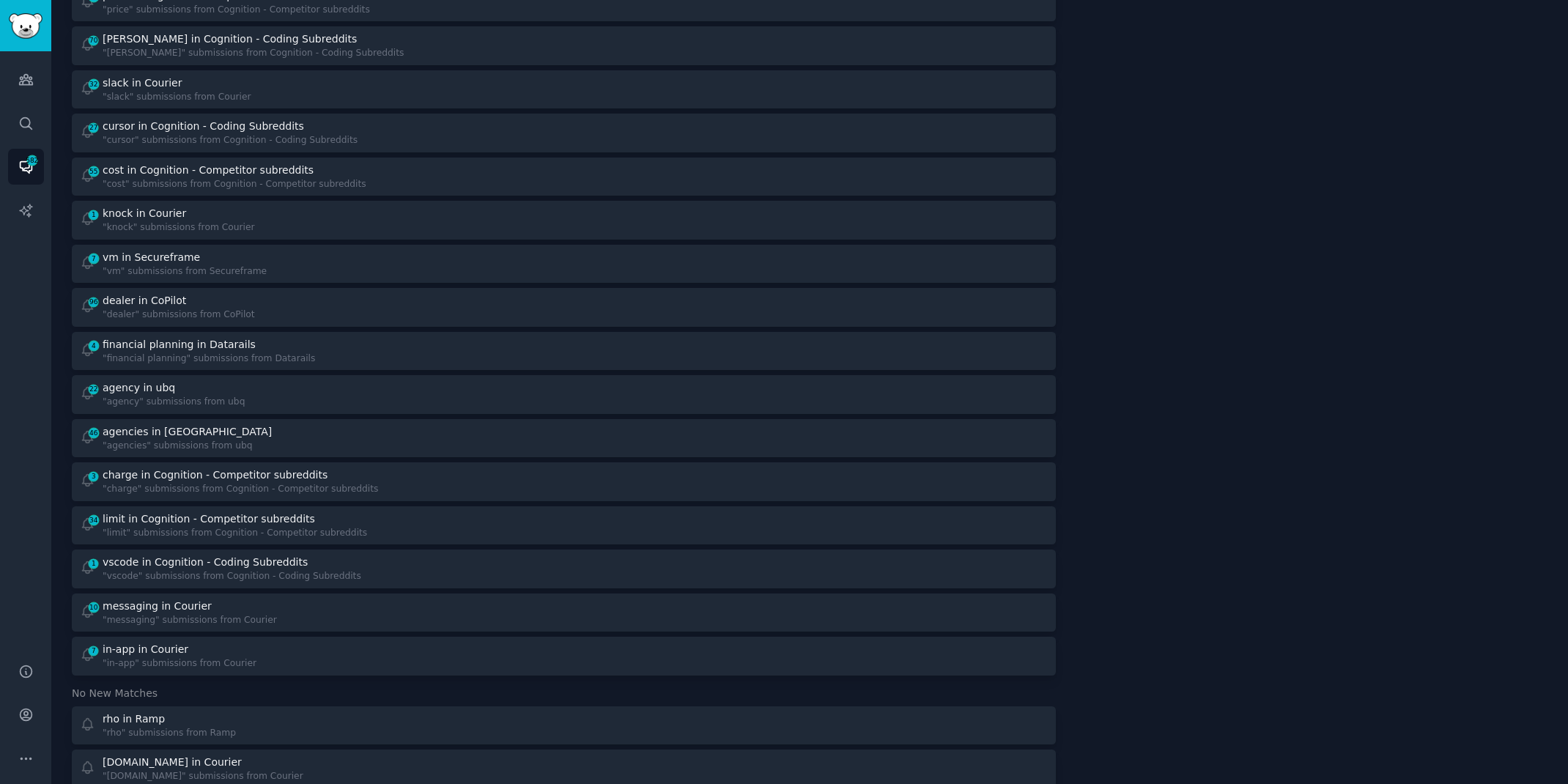
scroll to position [1260, 0]
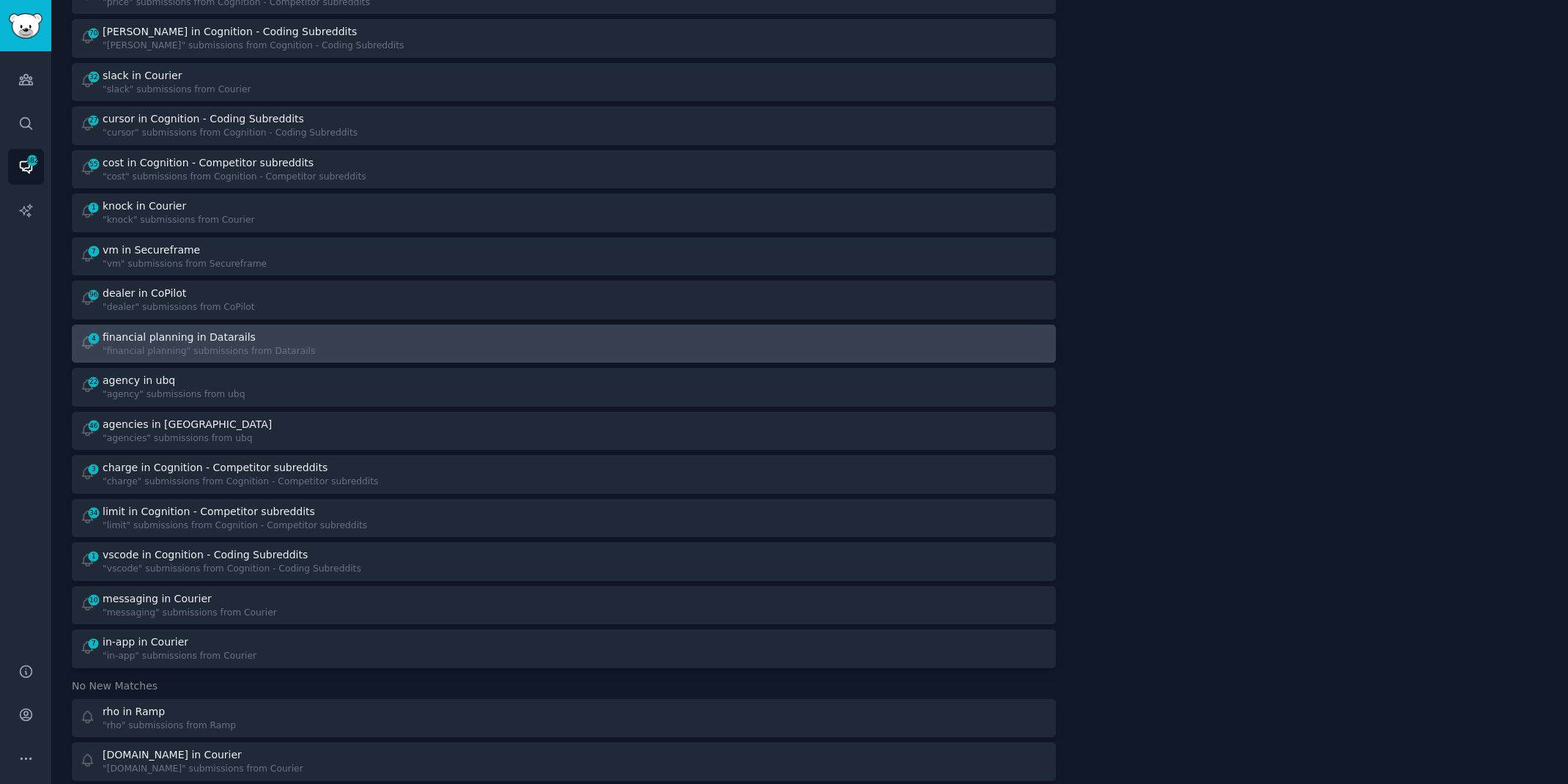
click at [472, 359] on link "4 financial planning in Datarails "financial planning" submissions from Datarai…" at bounding box center [563, 344] width 984 height 39
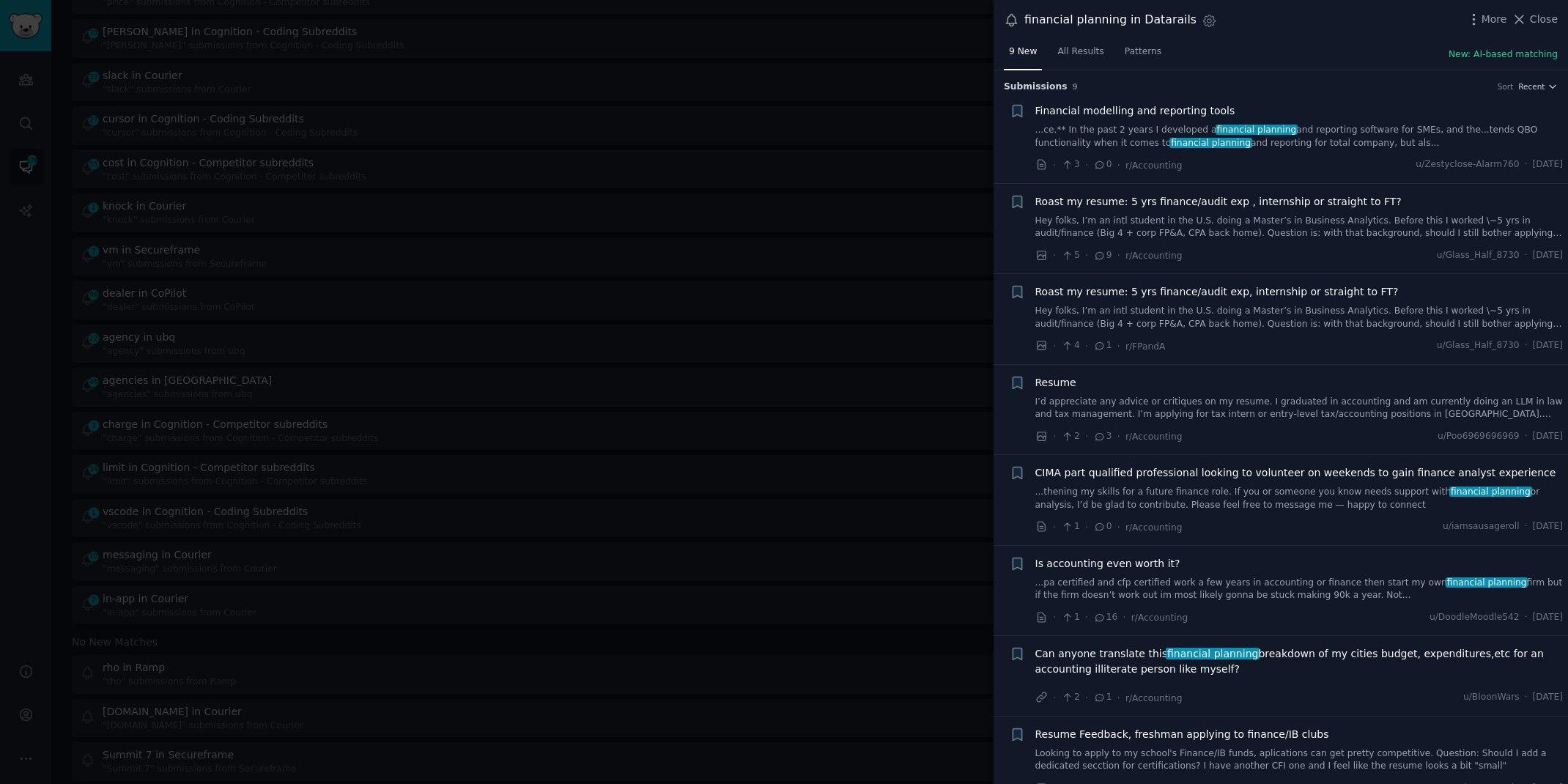
click at [1198, 133] on link "...ce.** In the past 2 years I developed a financial planning and reporting sof…" at bounding box center [1299, 136] width 528 height 26
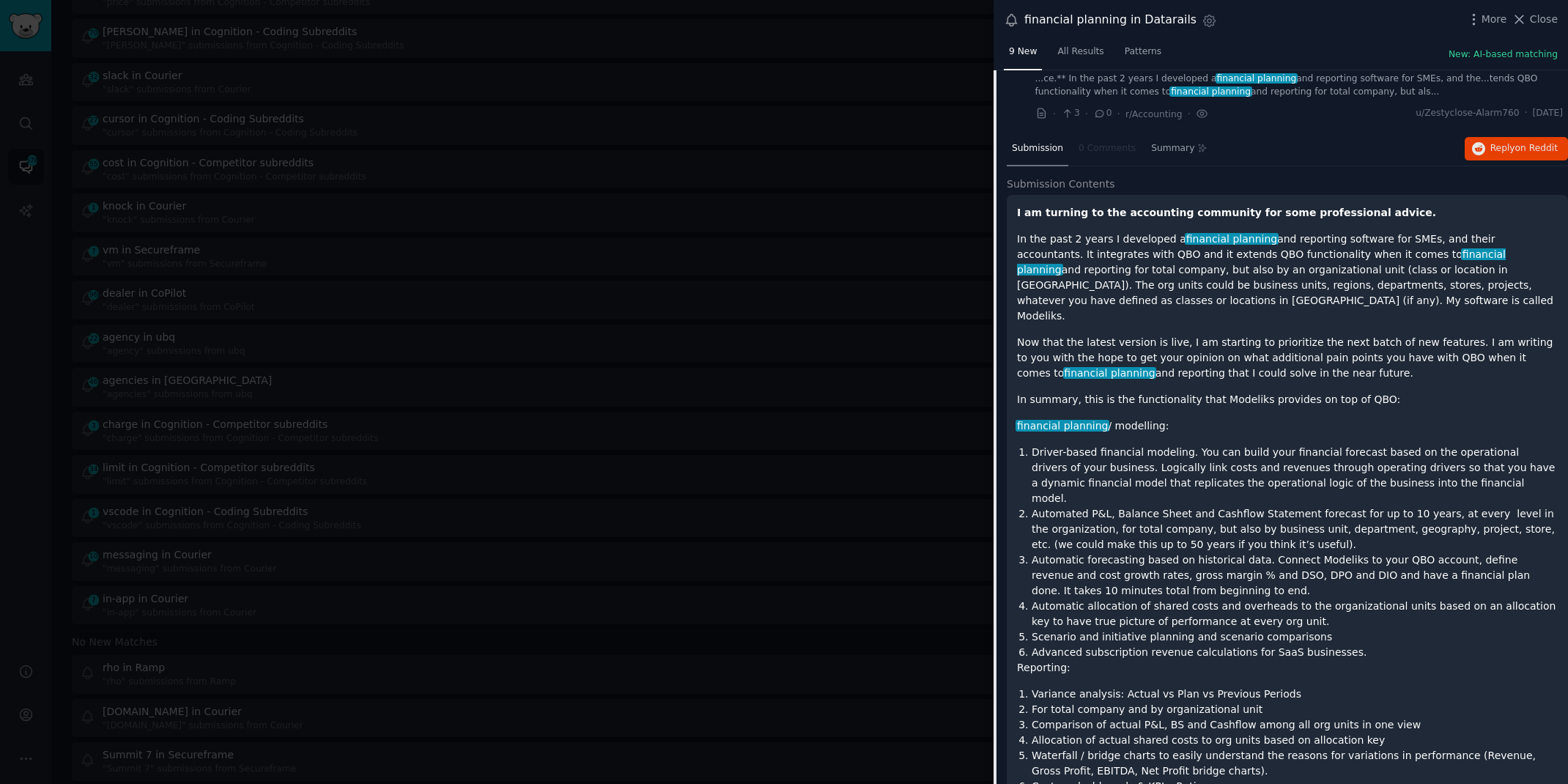
scroll to position [52, 0]
click at [1550, 13] on span "Close" at bounding box center [1543, 20] width 28 height 15
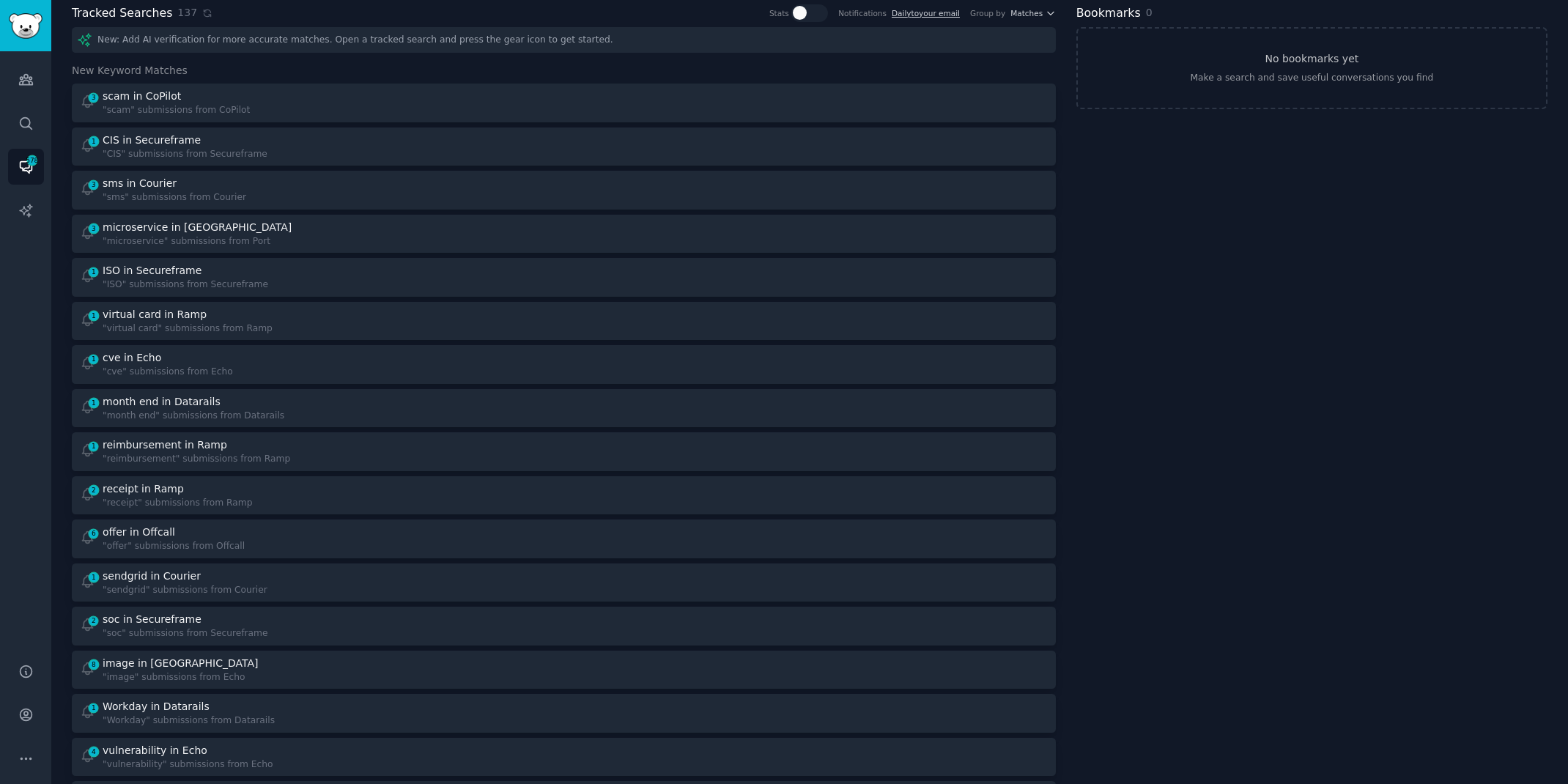
scroll to position [61, 0]
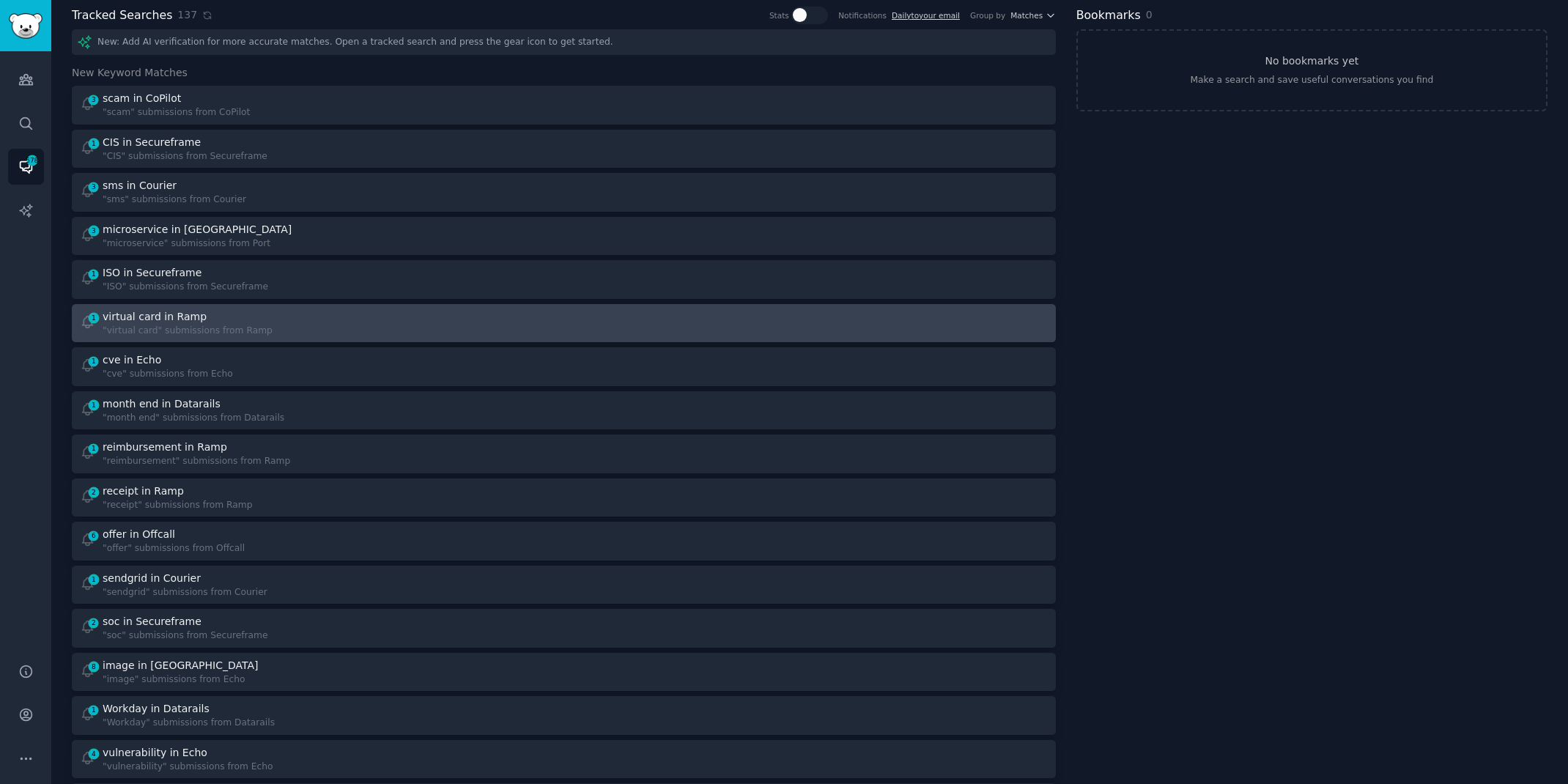
click at [234, 335] on div ""virtual card" submissions from Ramp" at bounding box center [187, 331] width 170 height 13
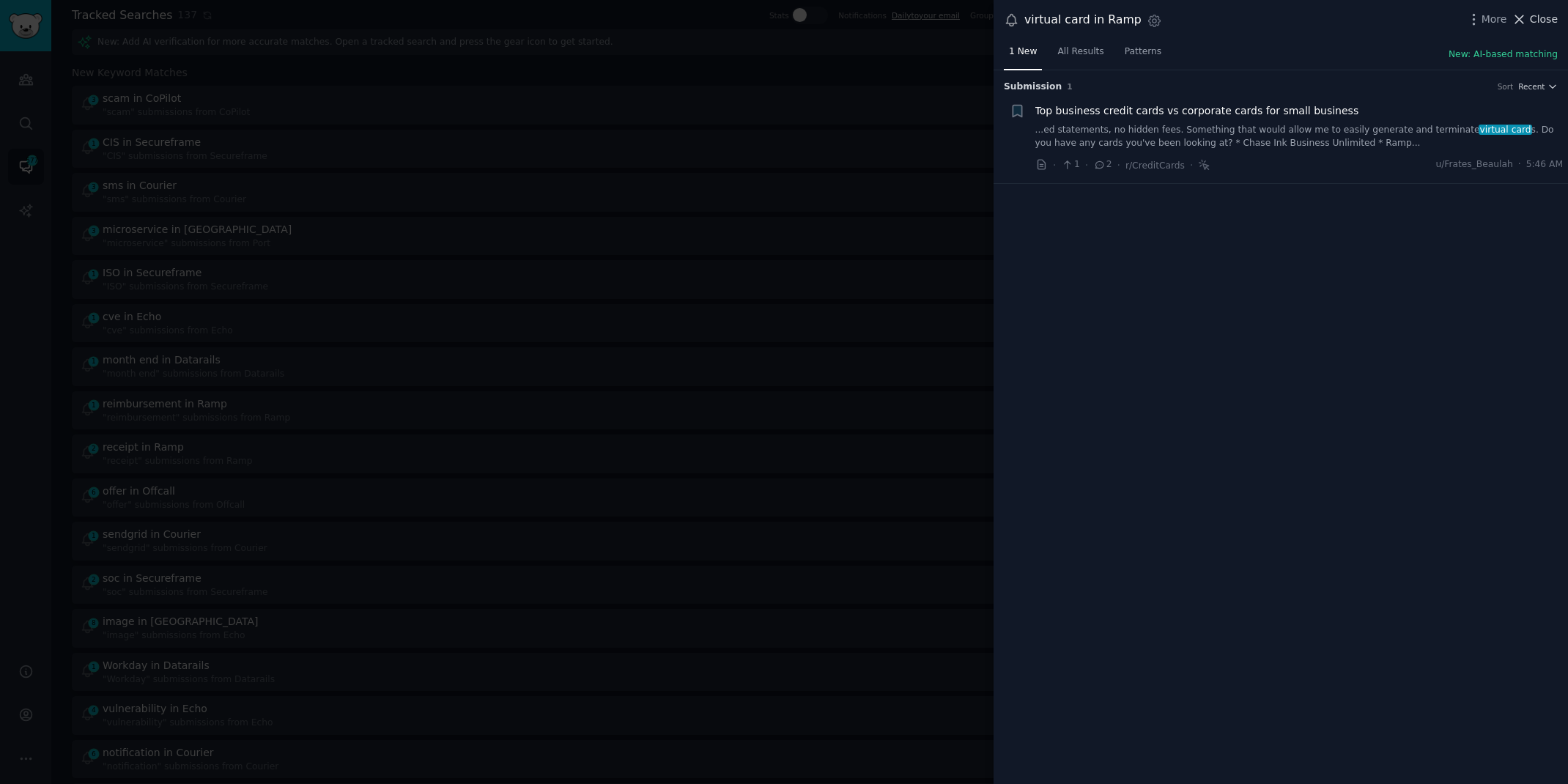
click at [1544, 17] on span "Close" at bounding box center [1543, 20] width 28 height 15
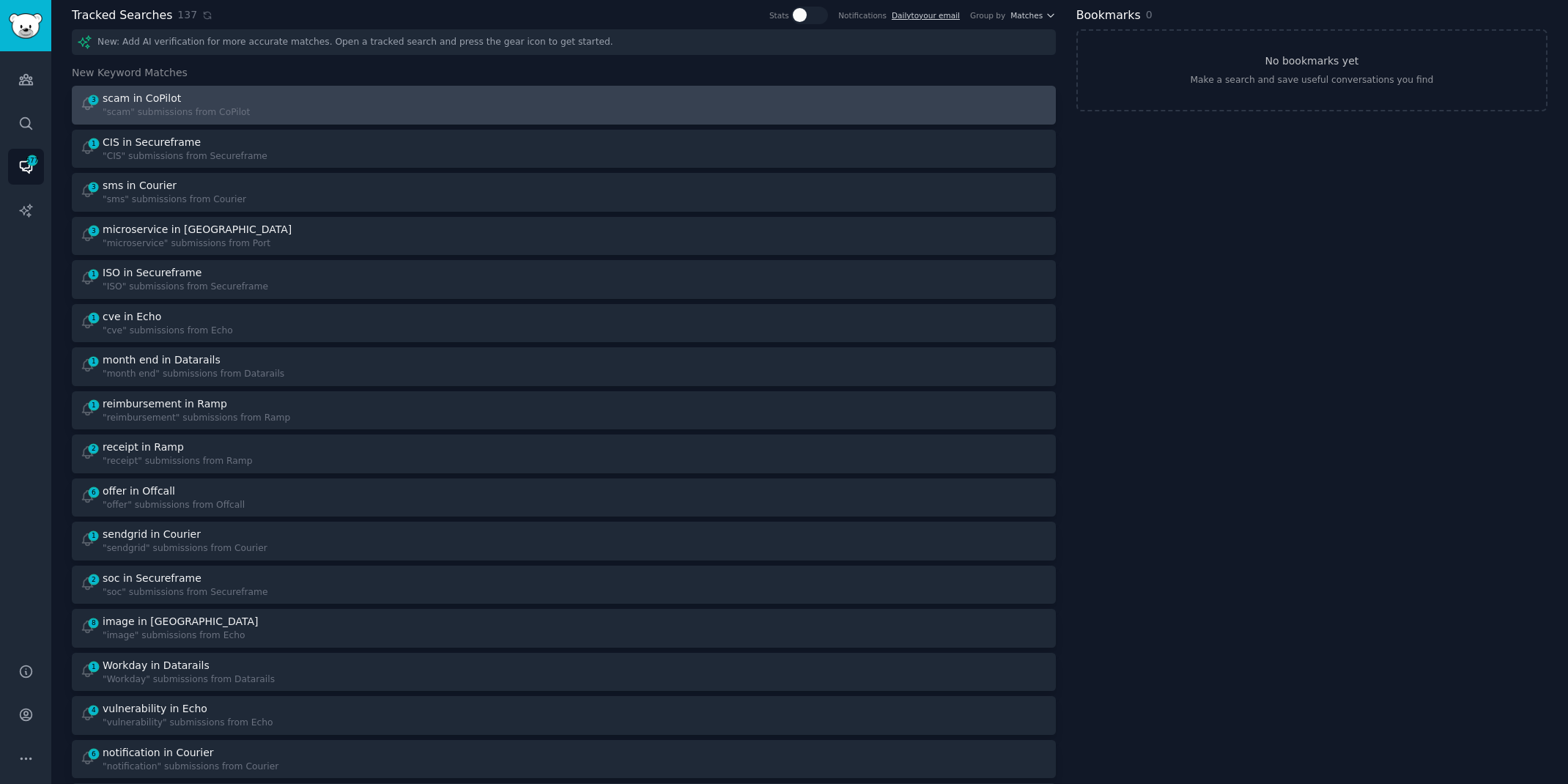
click at [309, 100] on div "3 scam in CoPilot "scam" submissions from CoPilot" at bounding box center [317, 106] width 474 height 29
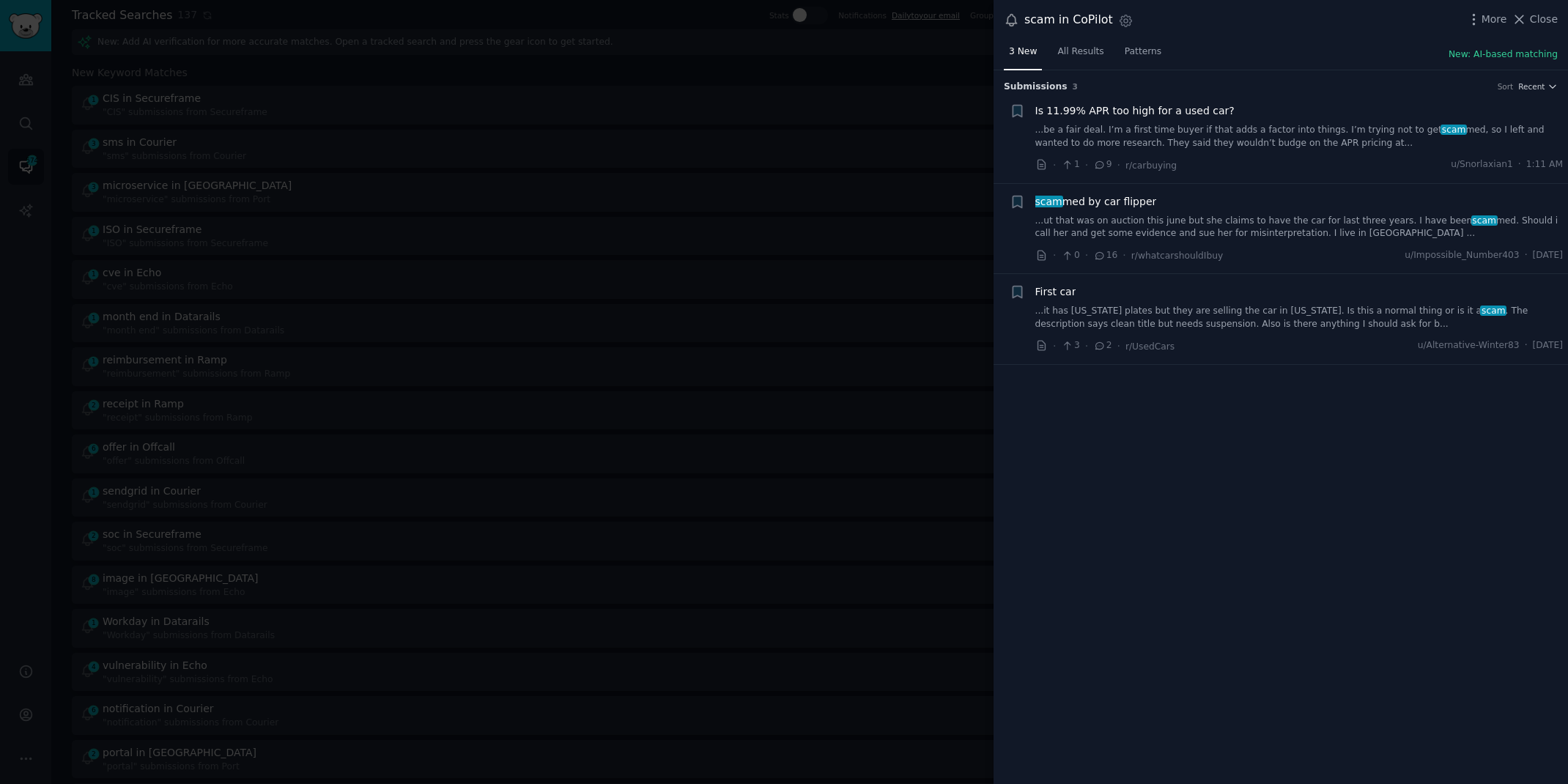
click at [1236, 310] on link "...it has [US_STATE] plates but they are selling the car in [US_STATE]. Is this…" at bounding box center [1299, 318] width 528 height 26
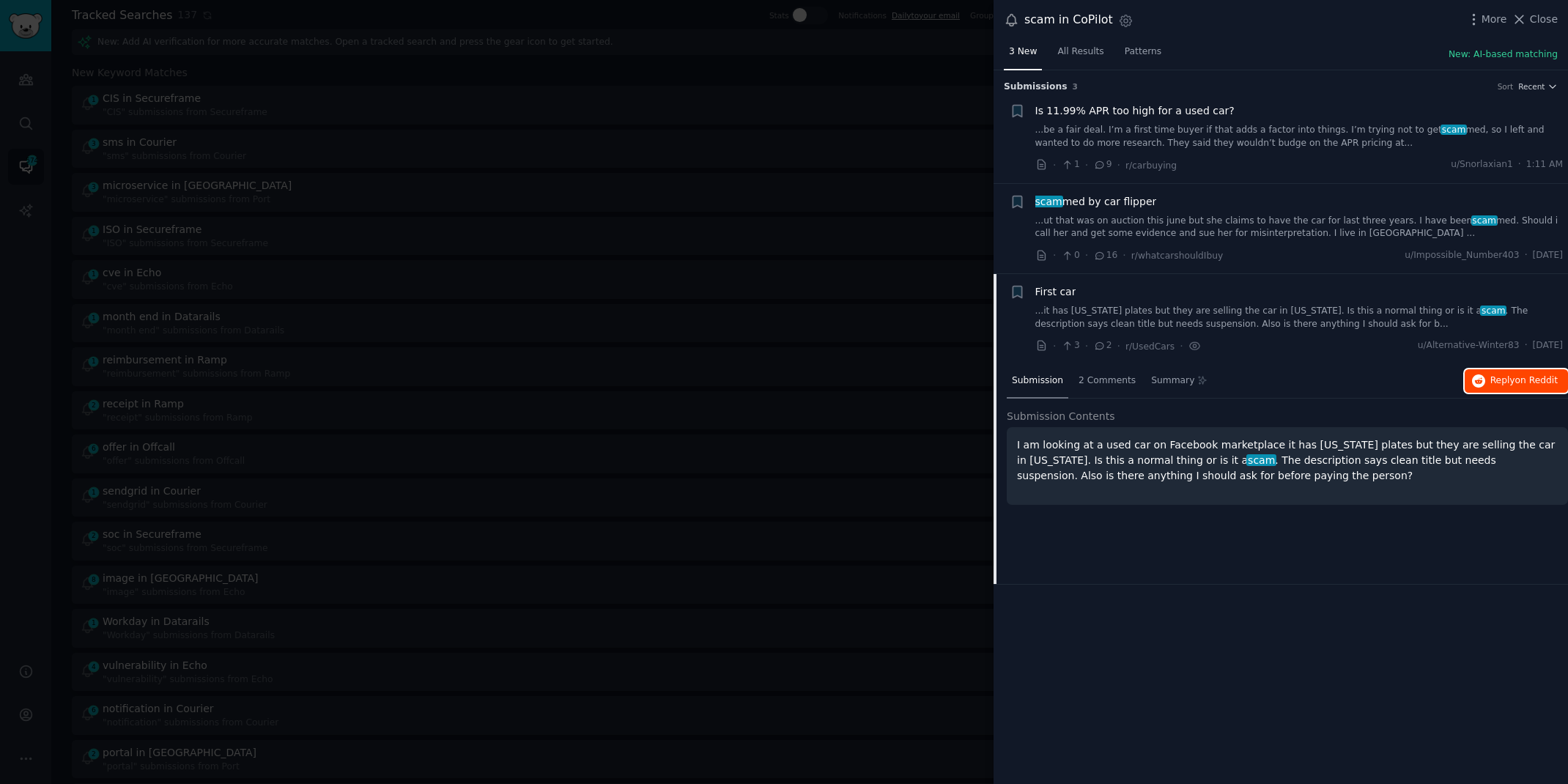
click at [1508, 380] on span "Reply on Reddit" at bounding box center [1523, 381] width 67 height 13
click at [8, 412] on div at bounding box center [784, 392] width 1568 height 784
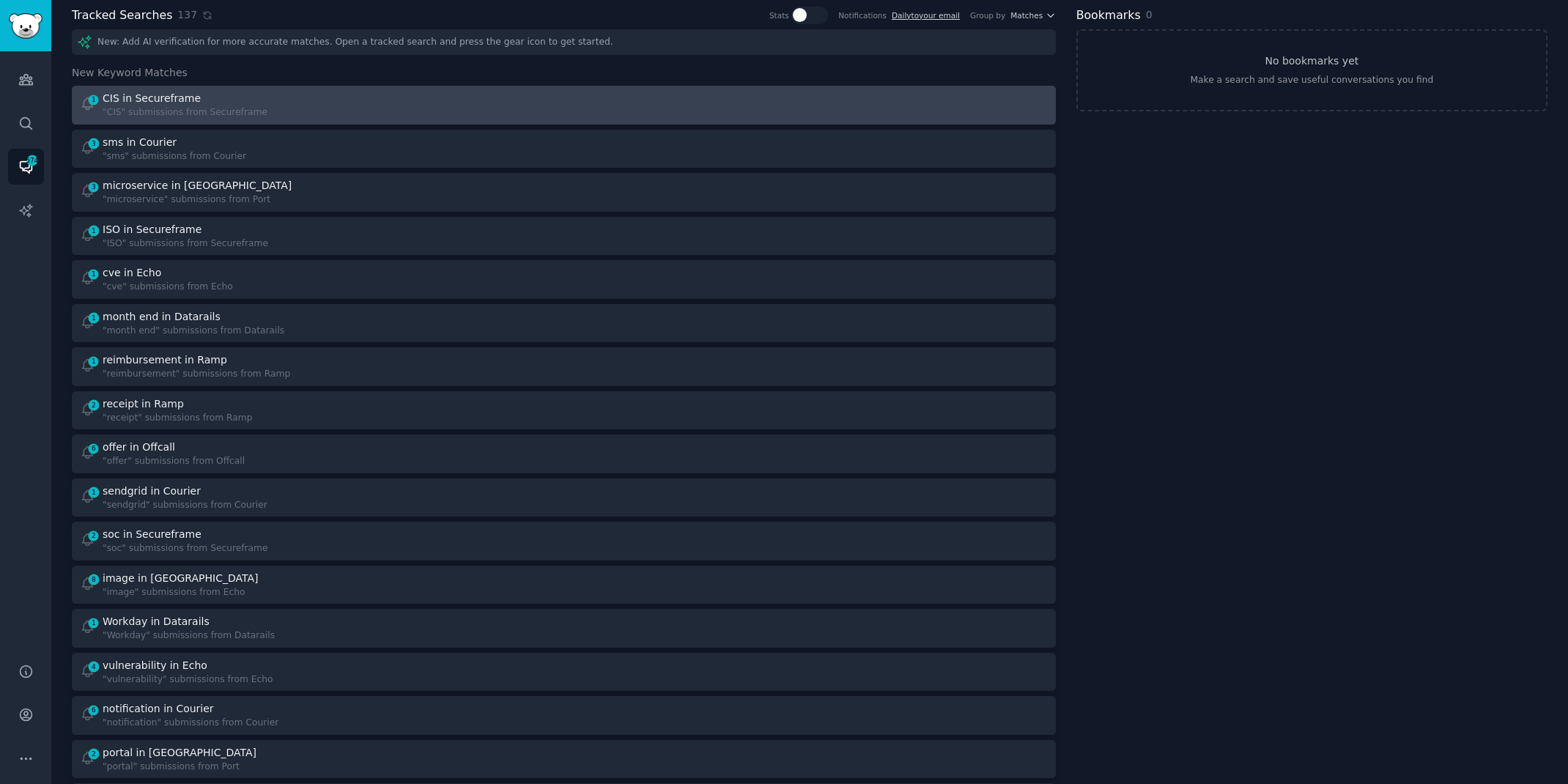
click at [280, 97] on div "1 CIS in Secureframe "CIS" submissions from Secureframe" at bounding box center [317, 106] width 474 height 29
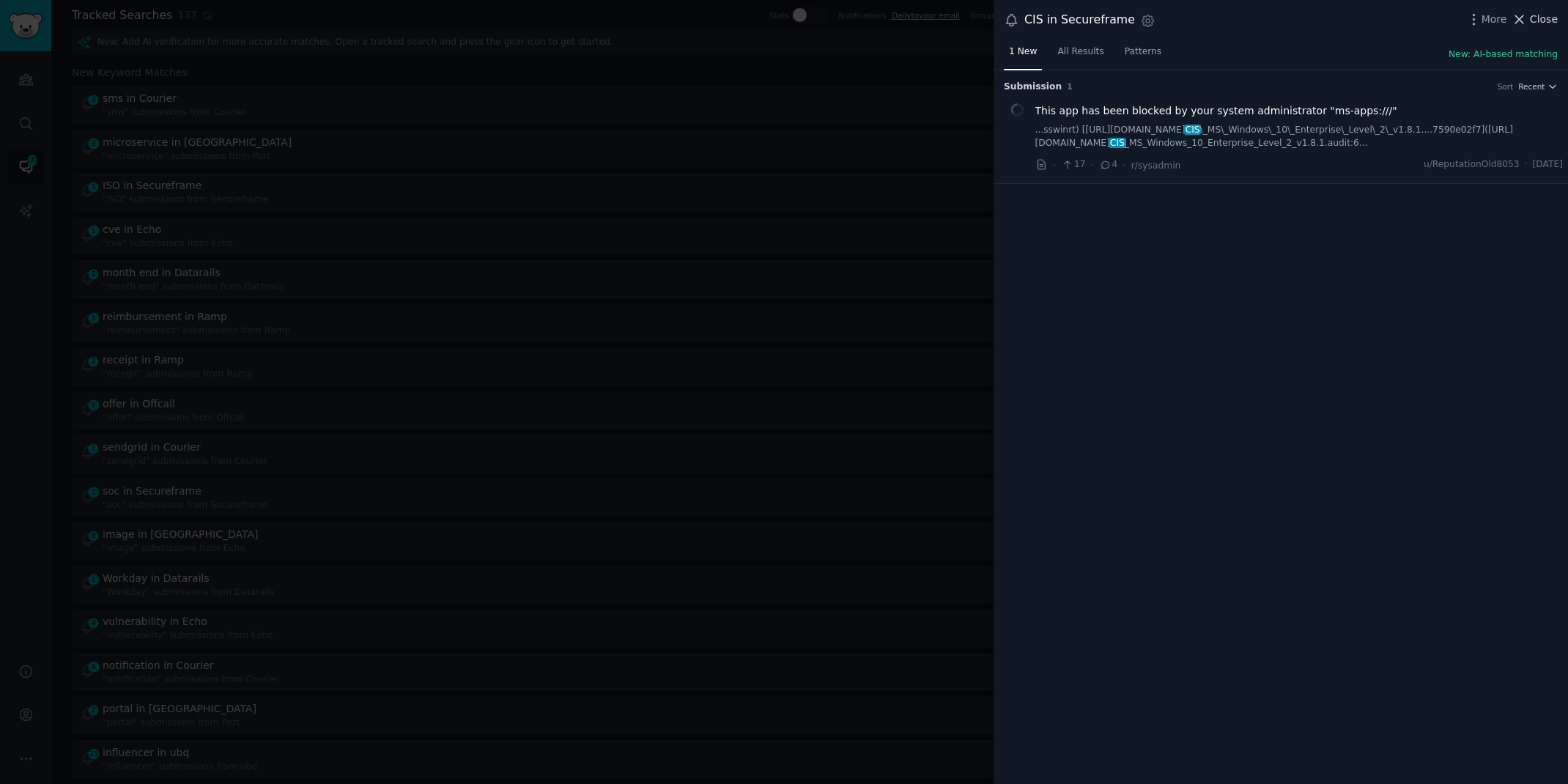
click at [1540, 12] on span "Close" at bounding box center [1543, 20] width 28 height 15
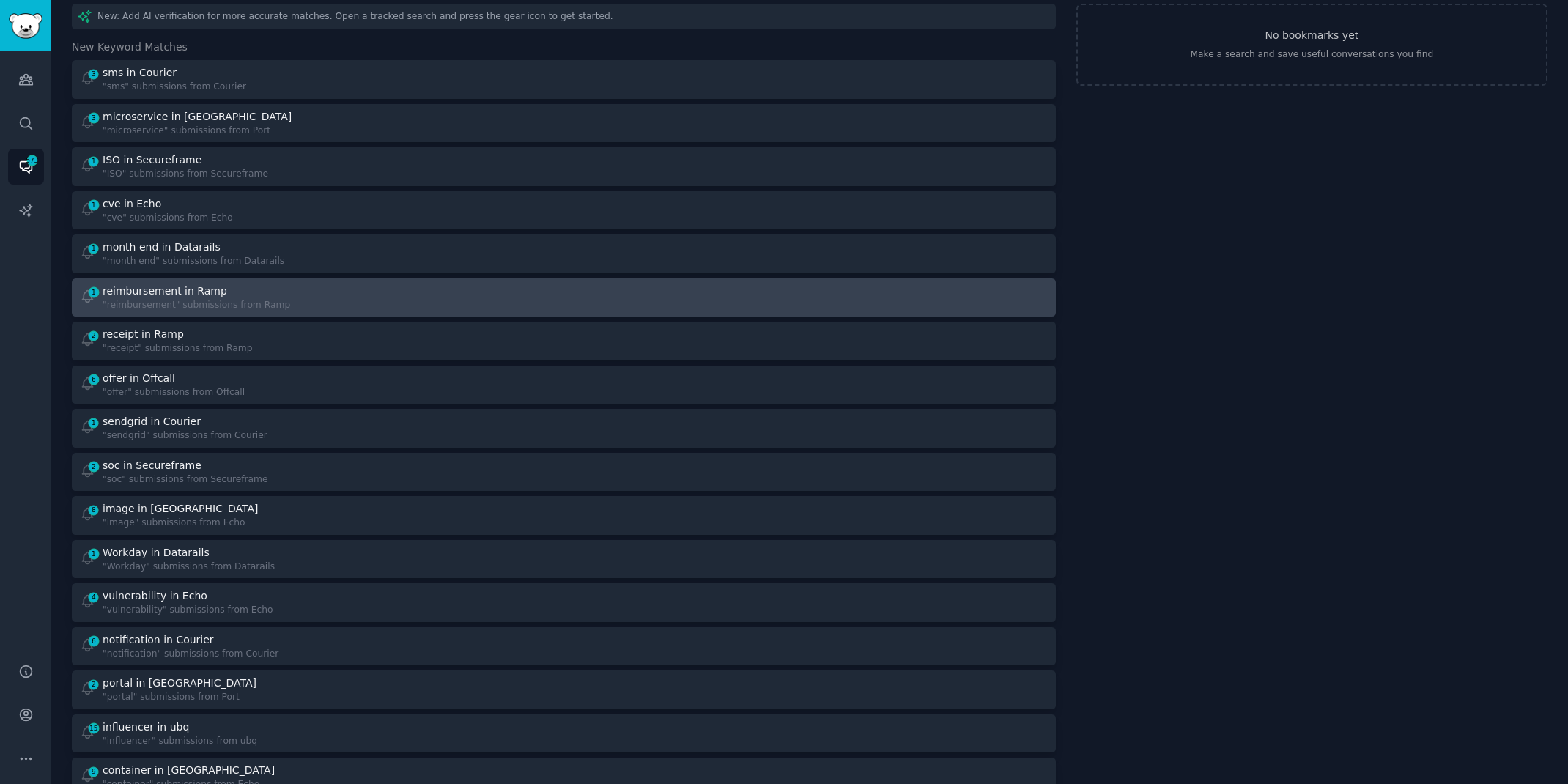
scroll to position [92, 0]
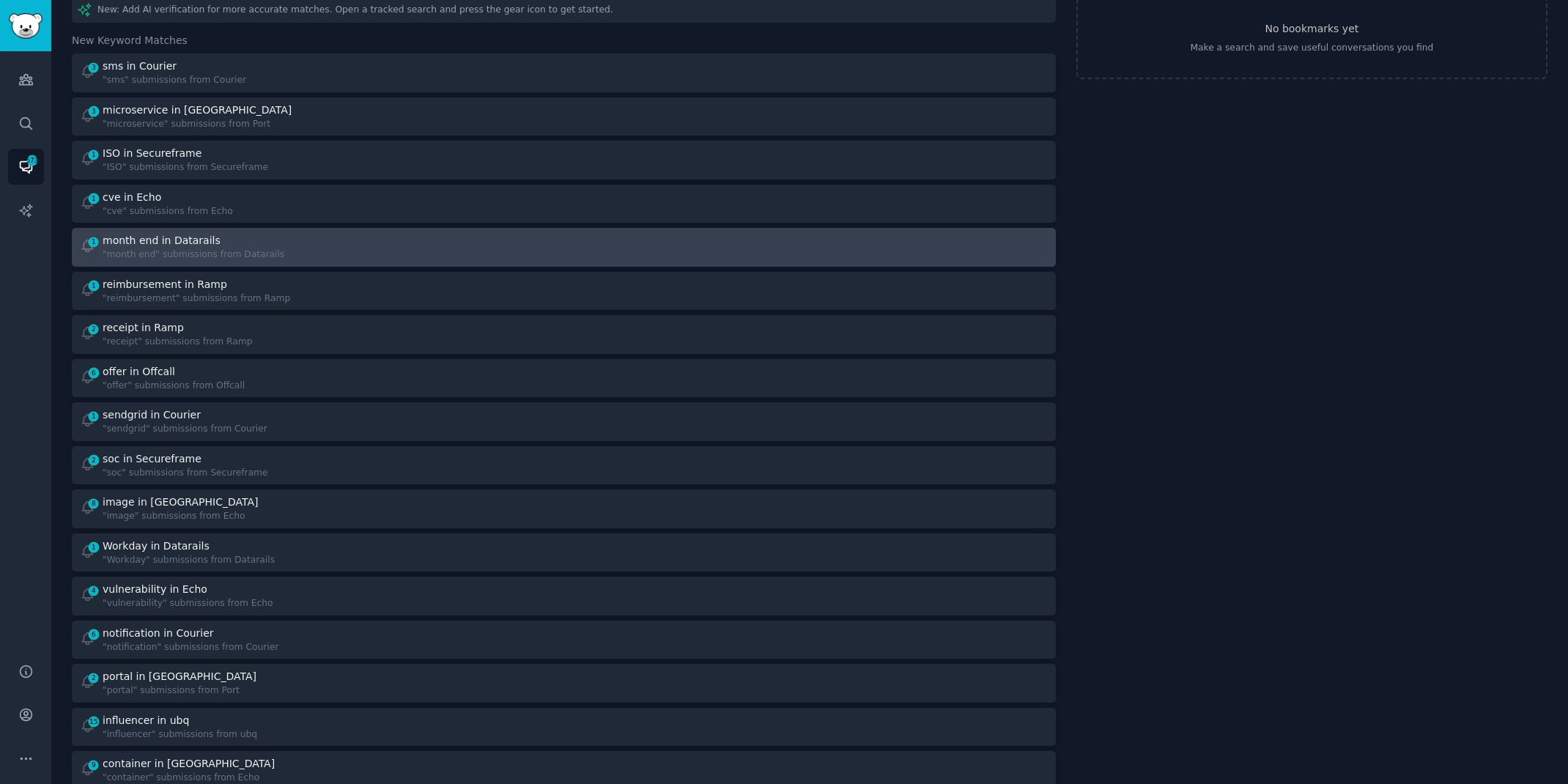
click at [427, 257] on div "1 month end in Datarails "month end" submissions from Datarails" at bounding box center [317, 248] width 474 height 29
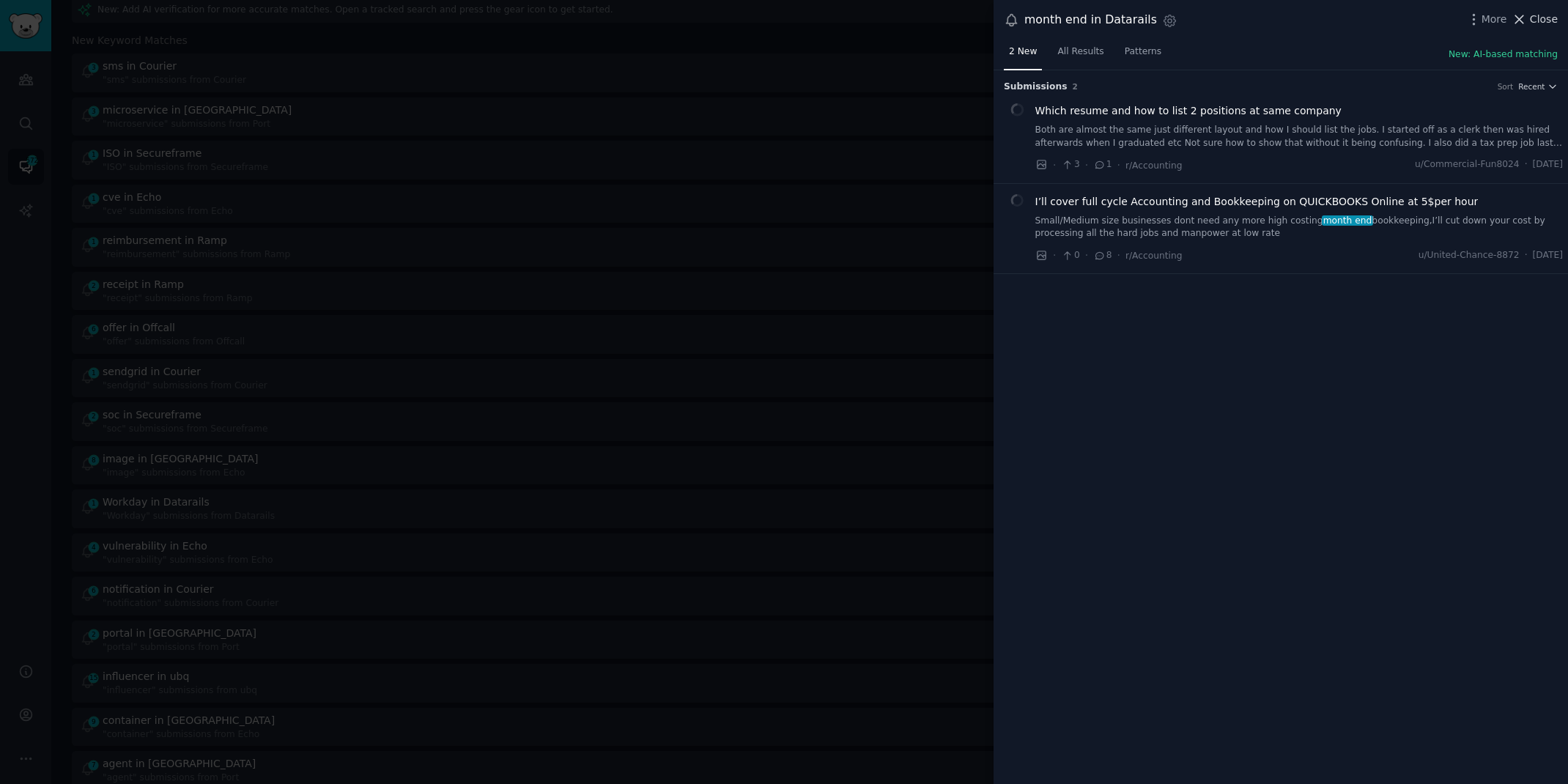
click at [1533, 21] on span "Close" at bounding box center [1543, 20] width 28 height 15
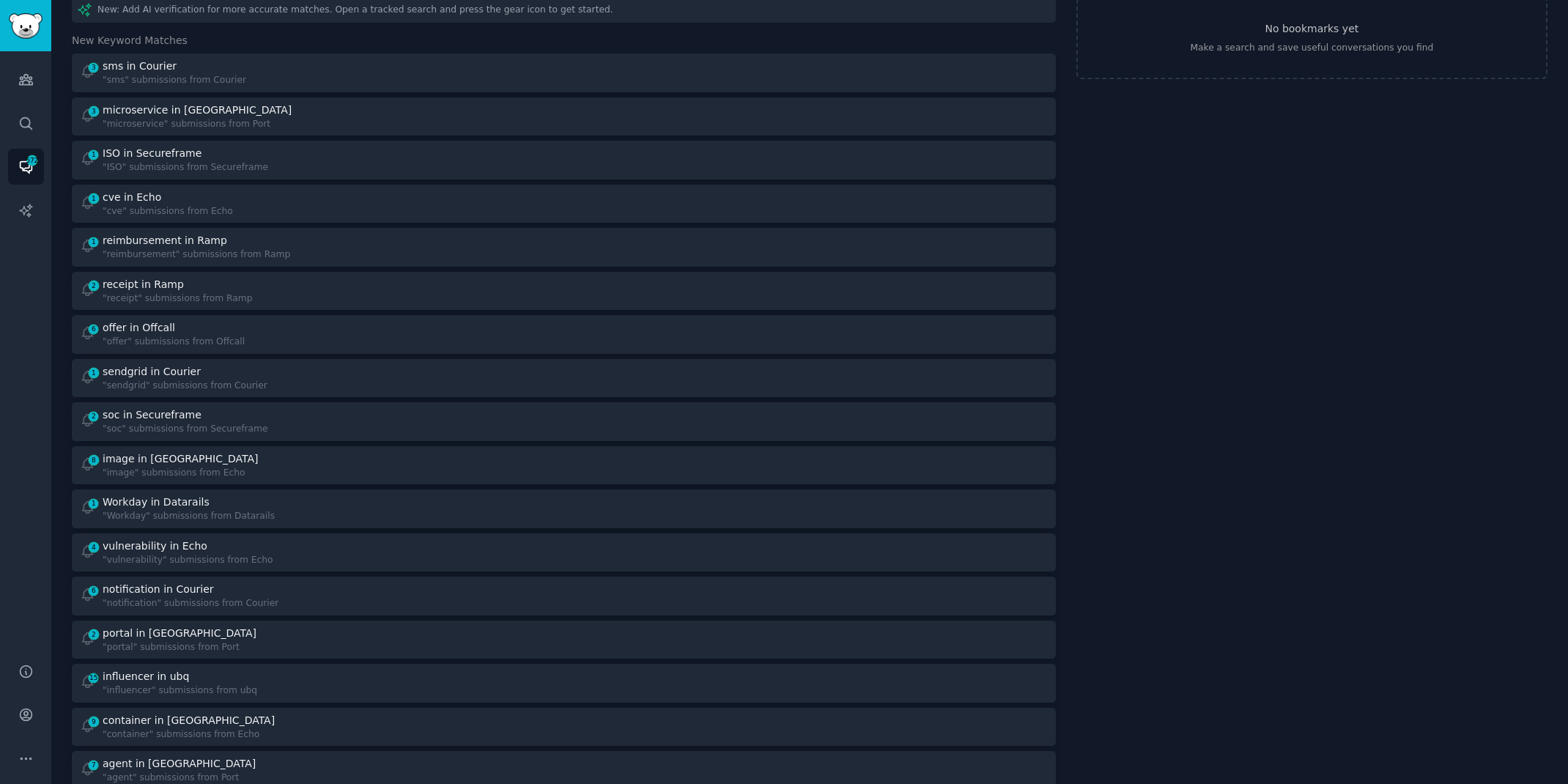
scroll to position [207, 0]
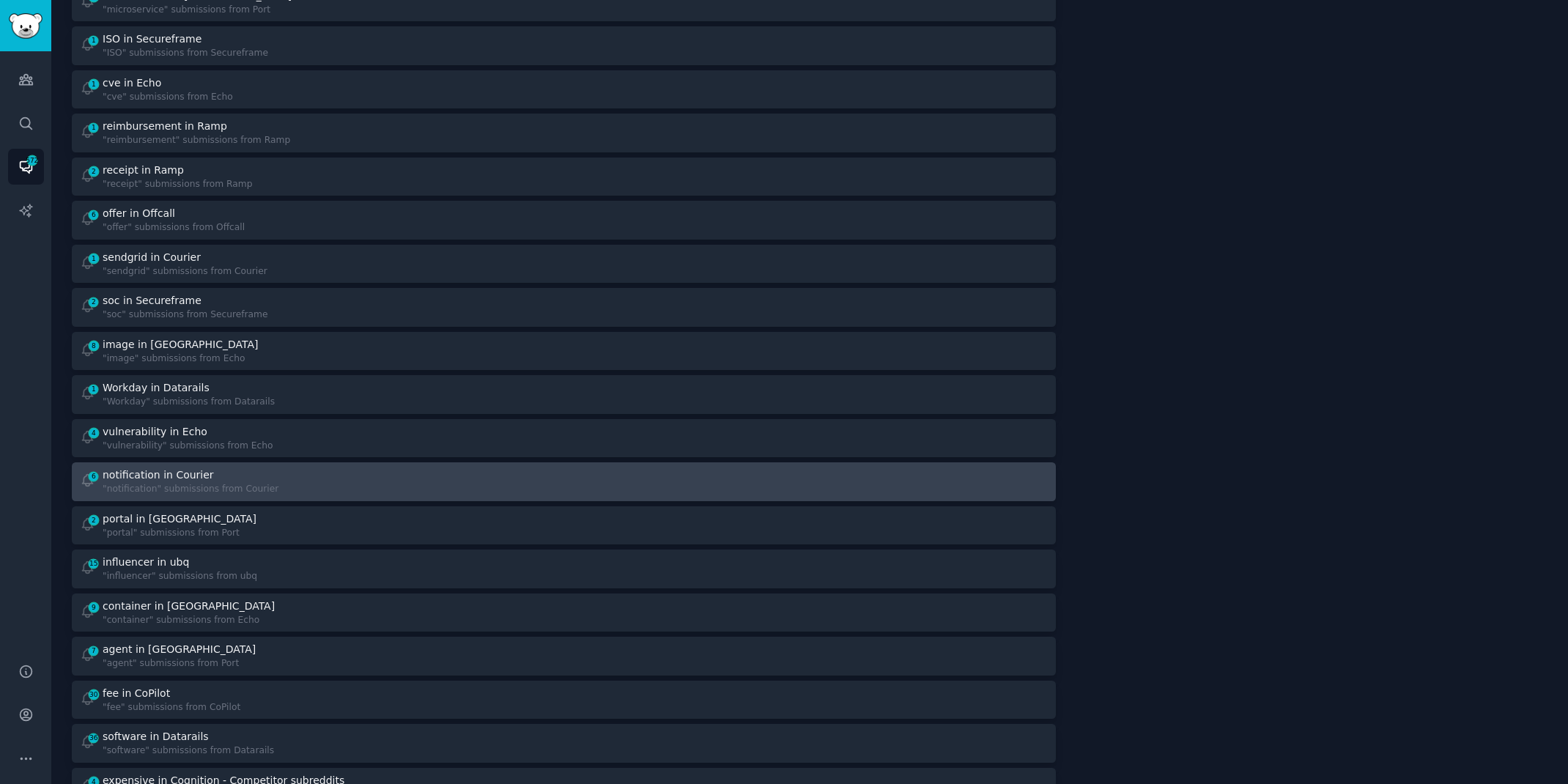
click at [172, 475] on div "notification in Courier" at bounding box center [158, 476] width 112 height 15
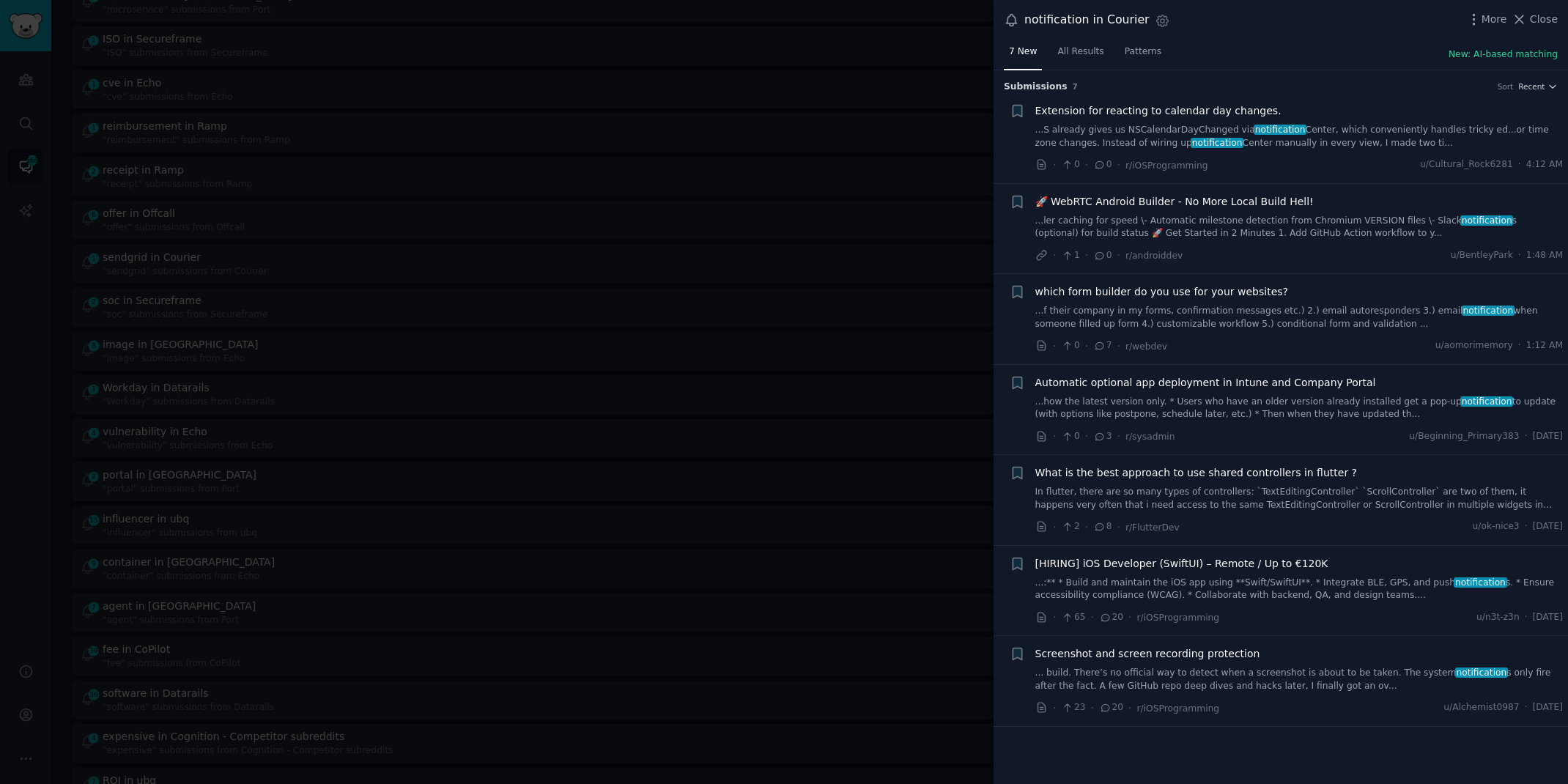
click at [393, 17] on div at bounding box center [784, 392] width 1568 height 784
